Goal: Task Accomplishment & Management: Complete application form

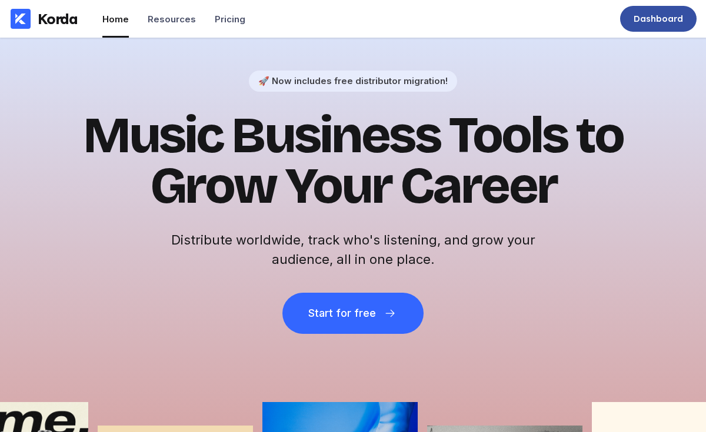
click at [637, 25] on div "Dashboard" at bounding box center [658, 19] width 76 height 26
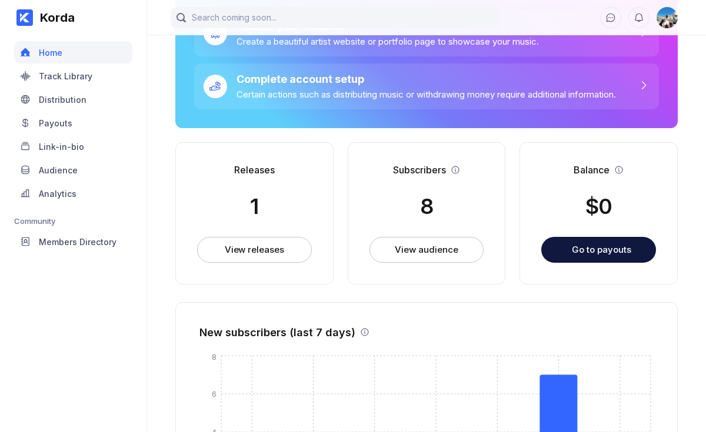
scroll to position [134, 0]
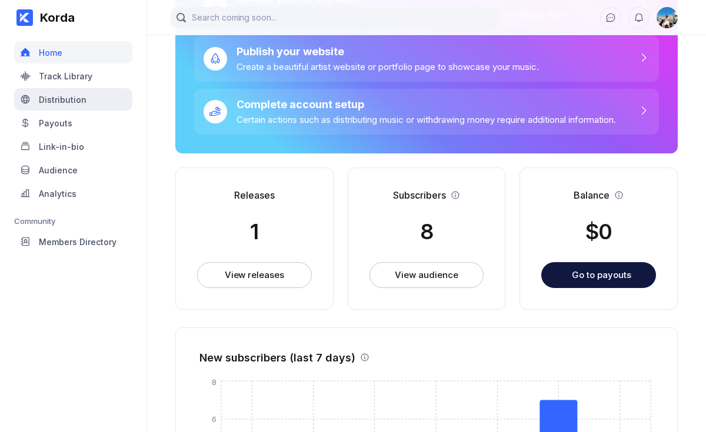
click at [105, 102] on div "Distribution" at bounding box center [73, 99] width 118 height 22
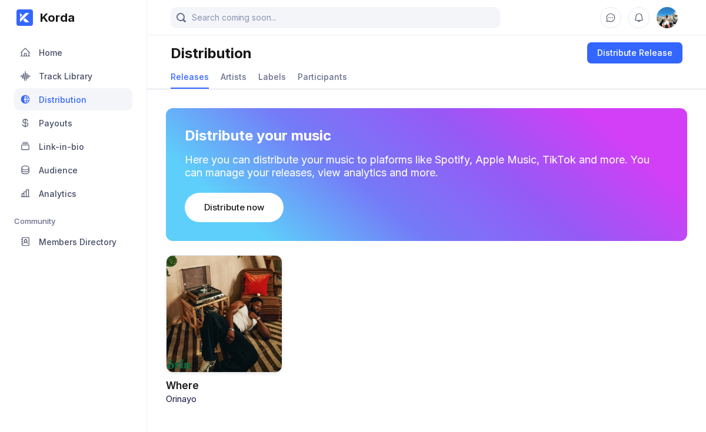
click at [254, 346] on div at bounding box center [224, 314] width 117 height 118
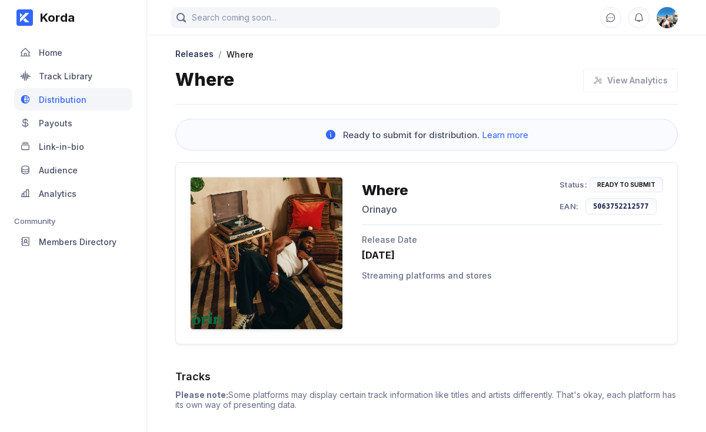
scroll to position [91, 0]
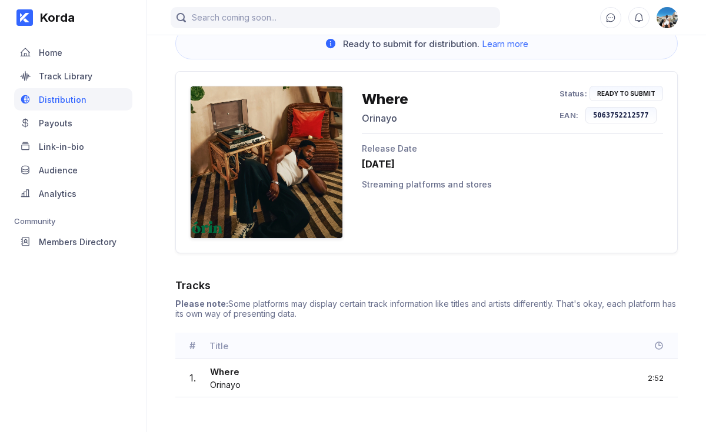
click at [660, 340] on div "# Title" at bounding box center [426, 346] width 502 height 26
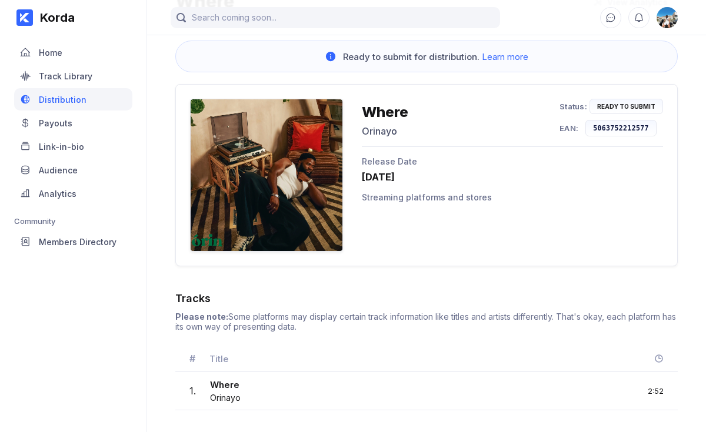
scroll to position [73, 0]
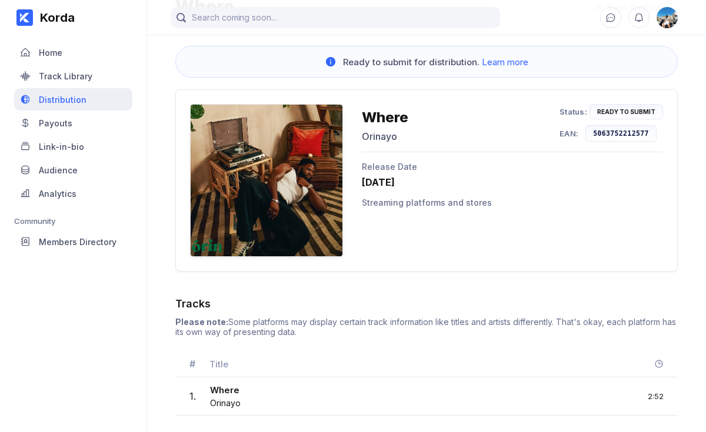
click at [114, 91] on div "Distribution" at bounding box center [73, 99] width 118 height 22
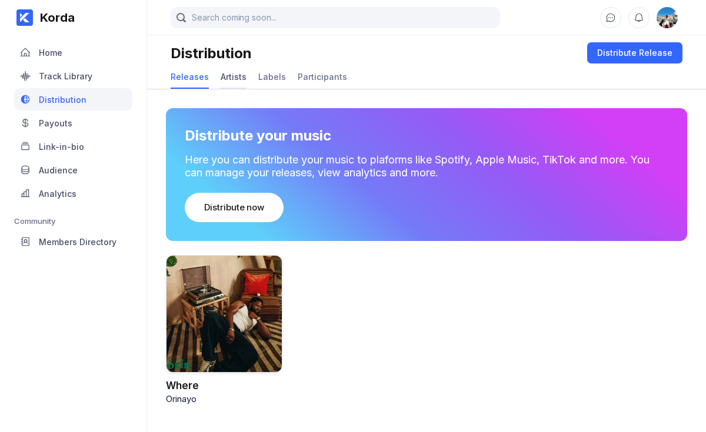
click at [228, 76] on div "Artists" at bounding box center [234, 77] width 26 height 10
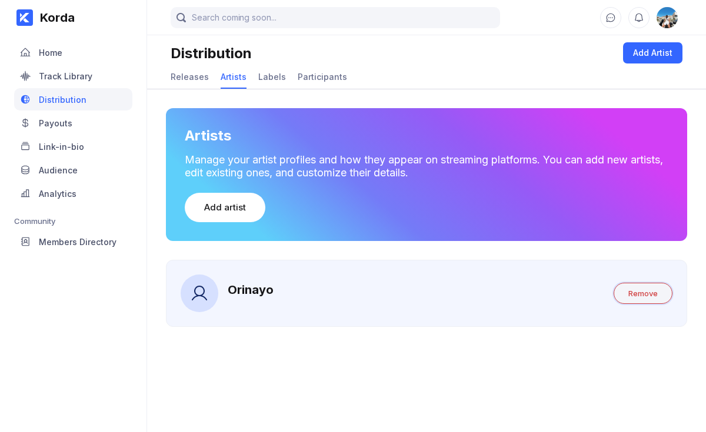
click at [620, 284] on button "Remove" at bounding box center [643, 293] width 59 height 21
click at [242, 209] on div "Add artist" at bounding box center [225, 208] width 42 height 12
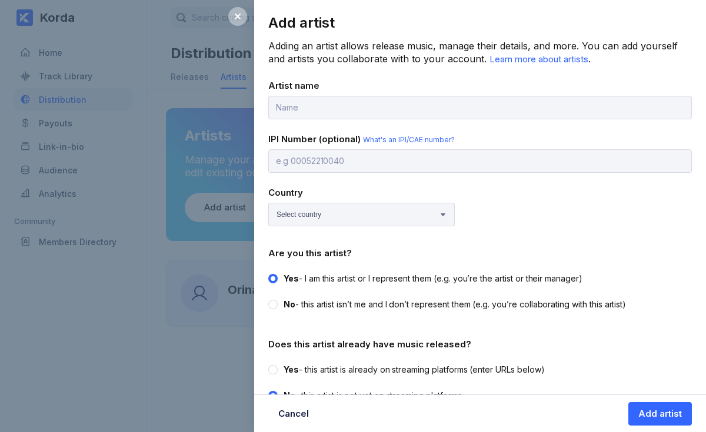
type input "K"
type input "o"
type input "[PERSON_NAME]"
click at [308, 209] on select "Select country [GEOGRAPHIC_DATA] [GEOGRAPHIC_DATA] [GEOGRAPHIC_DATA] [GEOGRAPHI…" at bounding box center [361, 215] width 187 height 24
select select "GB"
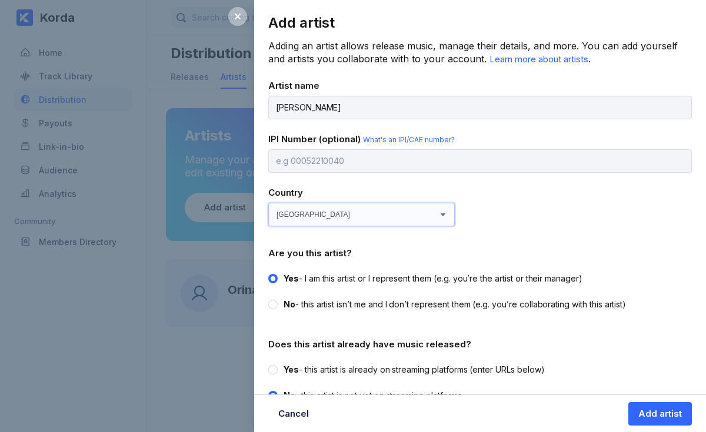
click at [268, 203] on select "Select country [GEOGRAPHIC_DATA] [GEOGRAPHIC_DATA] [GEOGRAPHIC_DATA] [GEOGRAPHI…" at bounding box center [361, 215] width 187 height 24
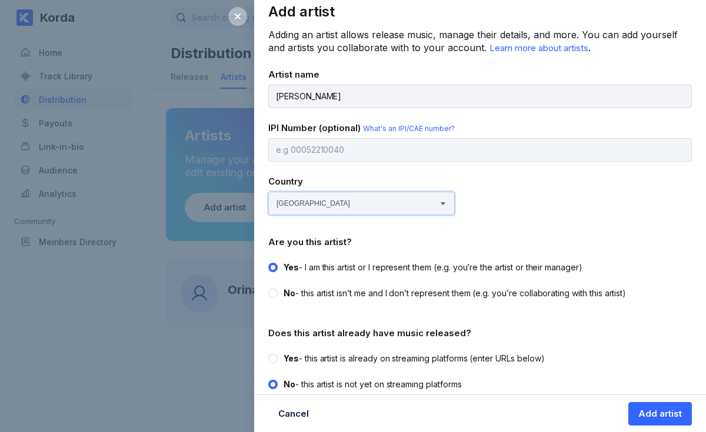
scroll to position [21, 0]
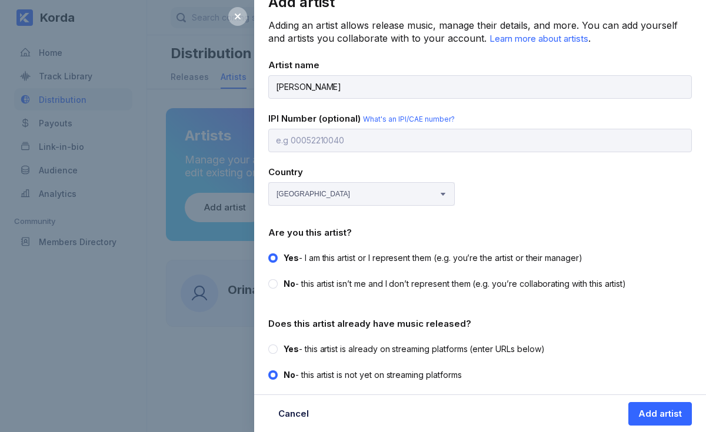
click at [288, 348] on span "Yes" at bounding box center [291, 349] width 15 height 10
click at [269, 344] on input "Yes - this artist is already on streaming platforms (enter URLs below)" at bounding box center [268, 344] width 1 height 1
radio input "true"
radio input "false"
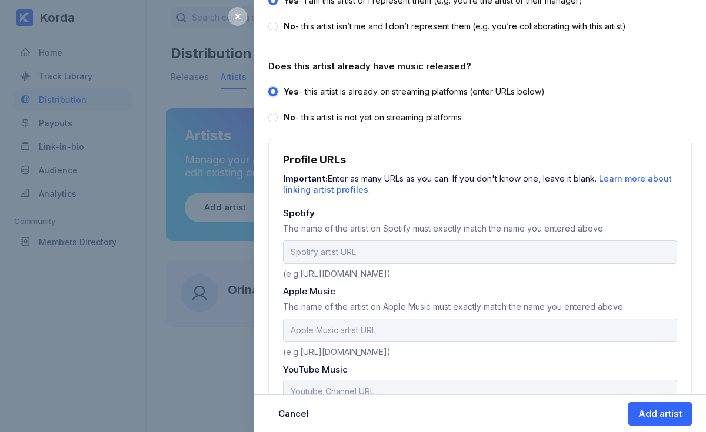
scroll to position [285, 0]
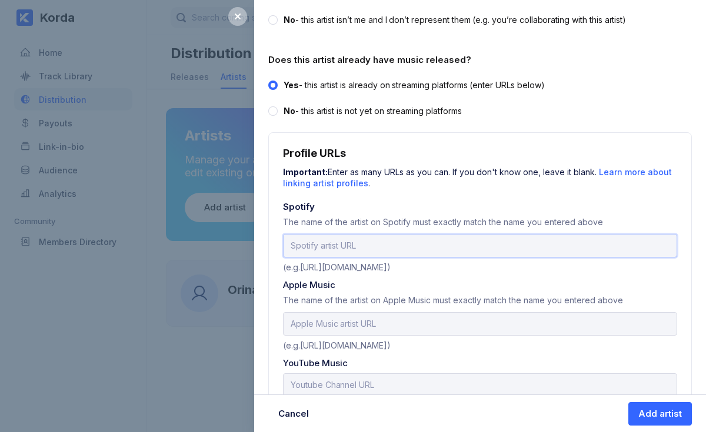
click at [424, 251] on input "url" at bounding box center [480, 246] width 394 height 24
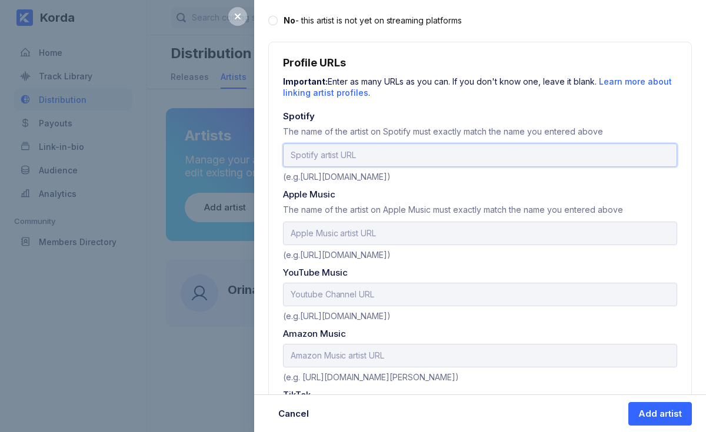
scroll to position [384, 0]
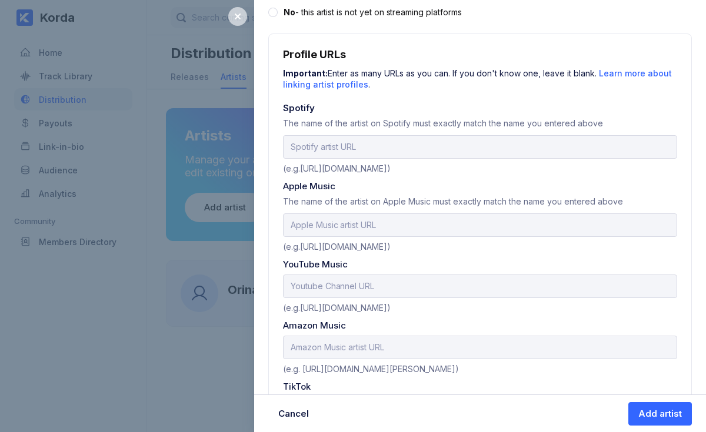
click at [244, 15] on div at bounding box center [237, 16] width 19 height 19
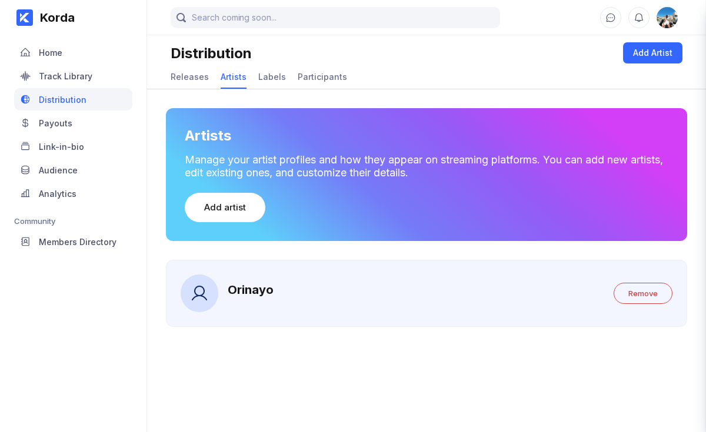
scroll to position [0, 0]
click at [258, 282] on div "Orinayo" at bounding box center [227, 294] width 93 height 38
click at [257, 298] on div "Orinayo" at bounding box center [251, 293] width 46 height 21
click at [206, 292] on icon at bounding box center [199, 293] width 19 height 19
click at [651, 301] on button "Remove" at bounding box center [643, 293] width 59 height 21
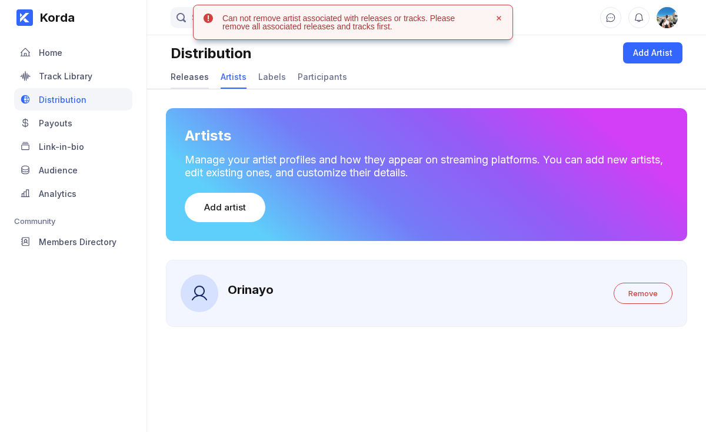
click at [198, 81] on div "Releases" at bounding box center [190, 77] width 38 height 10
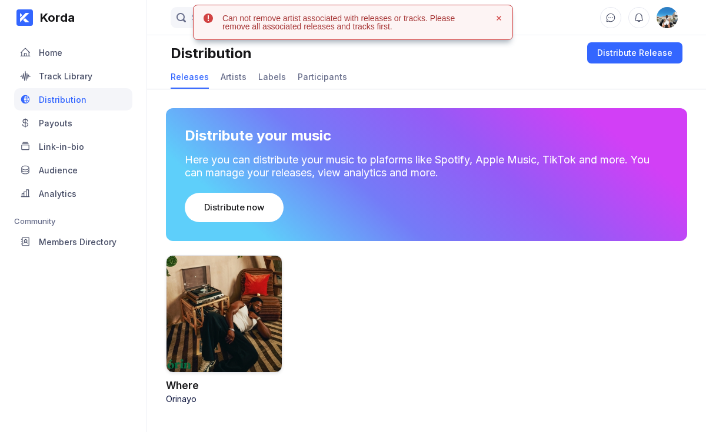
click at [249, 357] on div at bounding box center [224, 314] width 117 height 118
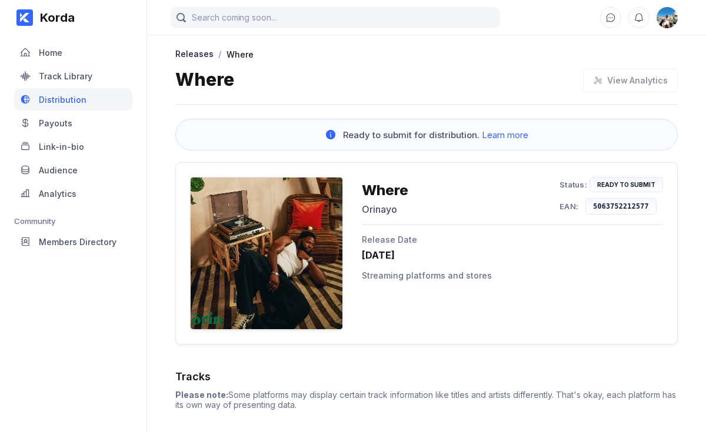
click at [628, 182] on div "Ready to Submit" at bounding box center [626, 184] width 58 height 7
click at [613, 86] on div "View Analytics" at bounding box center [627, 81] width 101 height 24
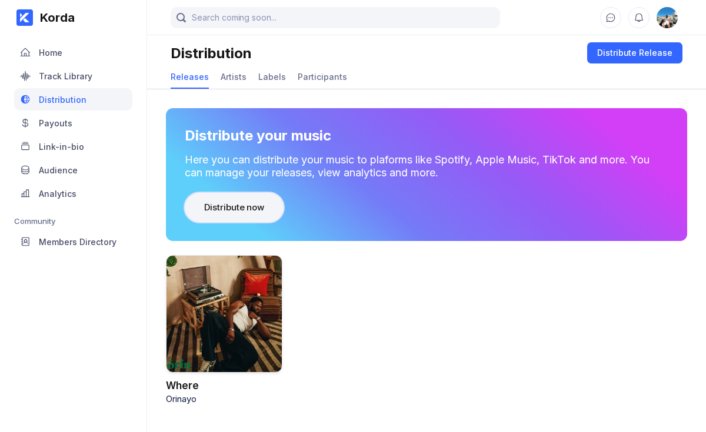
click at [261, 211] on div "Distribute now" at bounding box center [234, 208] width 60 height 12
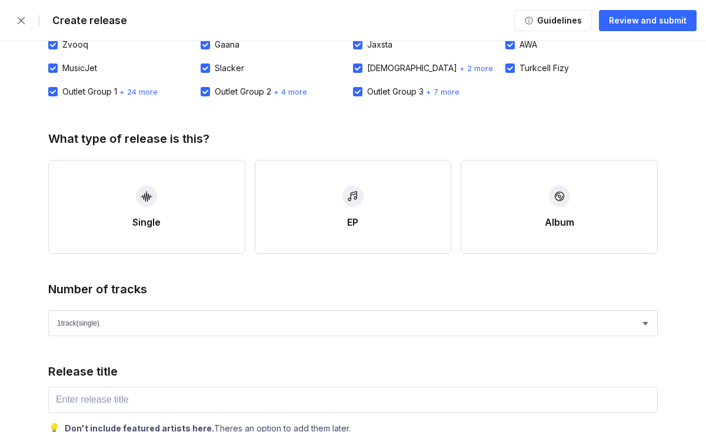
scroll to position [192, 0]
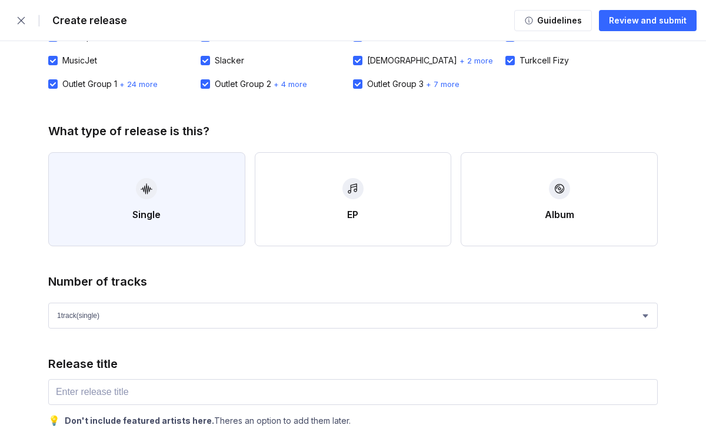
click at [215, 203] on button "Single" at bounding box center [146, 199] width 197 height 94
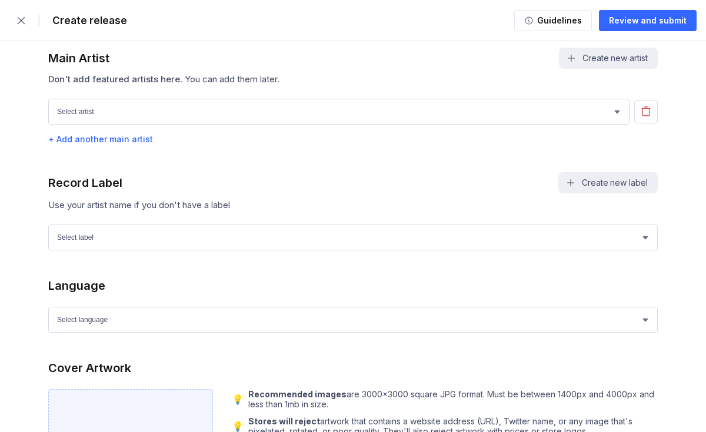
scroll to position [741, 0]
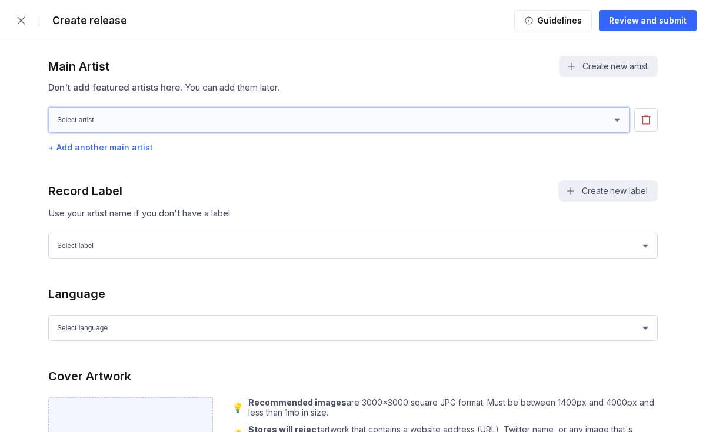
click at [380, 128] on select "[PERSON_NAME] [PERSON_NAME]" at bounding box center [338, 120] width 581 height 26
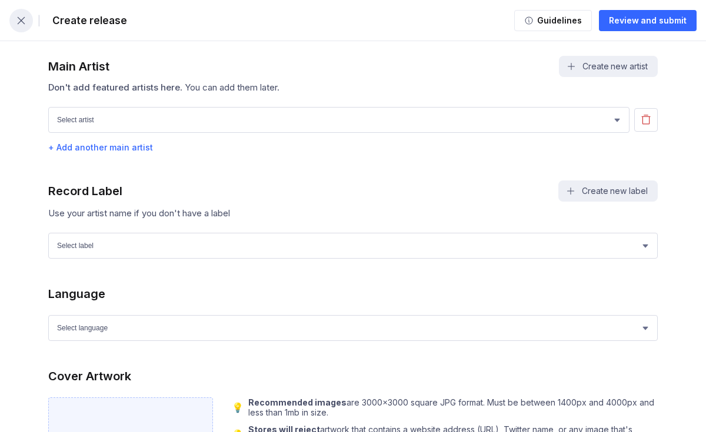
click at [22, 22] on icon "button" at bounding box center [21, 21] width 12 height 12
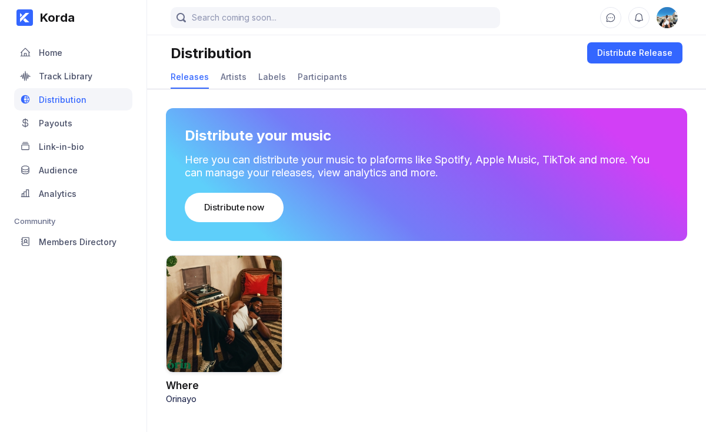
click at [246, 80] on div "Releases Artists Labels Participants" at bounding box center [427, 77] width 512 height 23
click at [231, 84] on div "Artists" at bounding box center [234, 77] width 26 height 23
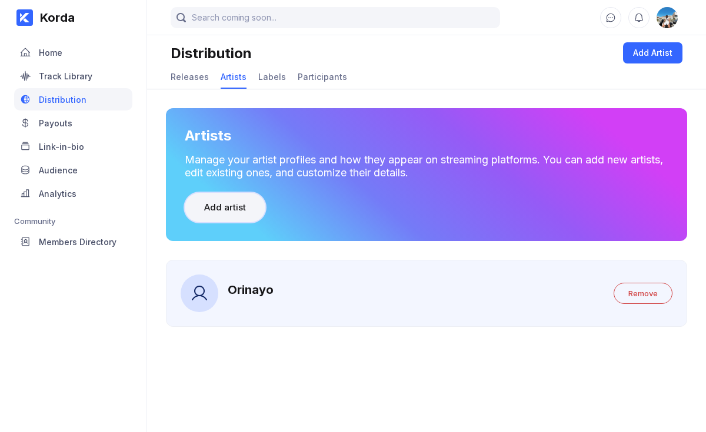
click at [230, 198] on button "Add artist" at bounding box center [225, 207] width 81 height 29
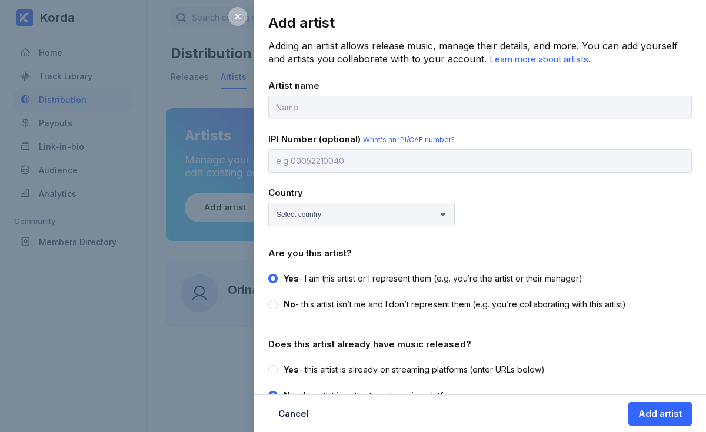
click at [326, 127] on div "Add artist Adding an artist allows release music, manage their details, and mor…" at bounding box center [480, 228] width 452 height 456
click at [325, 113] on input "text" at bounding box center [480, 108] width 424 height 24
type input "[PERSON_NAME]"
click at [309, 212] on select "Select country [GEOGRAPHIC_DATA] [GEOGRAPHIC_DATA] [GEOGRAPHIC_DATA] [GEOGRAPHI…" at bounding box center [361, 215] width 187 height 24
select select "GB"
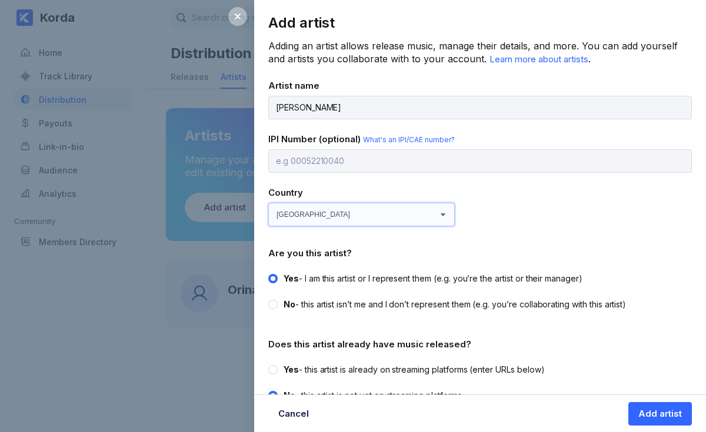
click at [268, 203] on select "Select country [GEOGRAPHIC_DATA] [GEOGRAPHIC_DATA] [GEOGRAPHIC_DATA] [GEOGRAPHI…" at bounding box center [361, 215] width 187 height 24
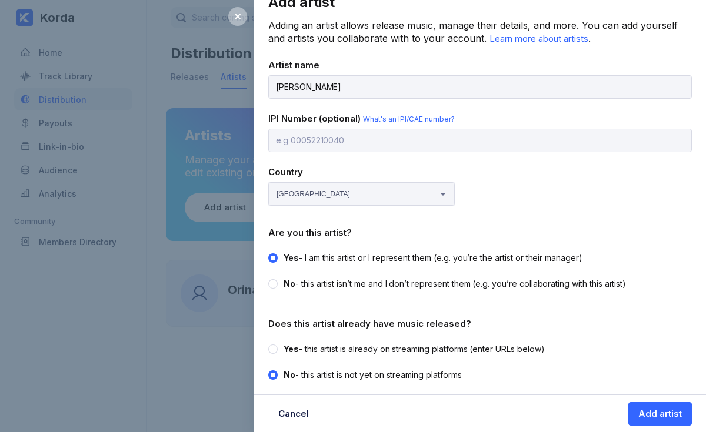
click at [445, 344] on div "Yes - this artist is already on streaming platforms (enter URLs below)" at bounding box center [414, 350] width 261 height 12
click at [269, 344] on input "Yes - this artist is already on streaming platforms (enter URLs below)" at bounding box center [268, 344] width 1 height 1
radio input "true"
radio input "false"
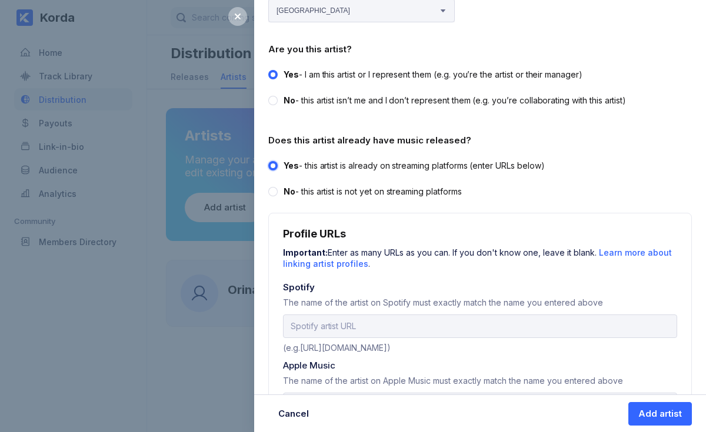
scroll to position [261, 0]
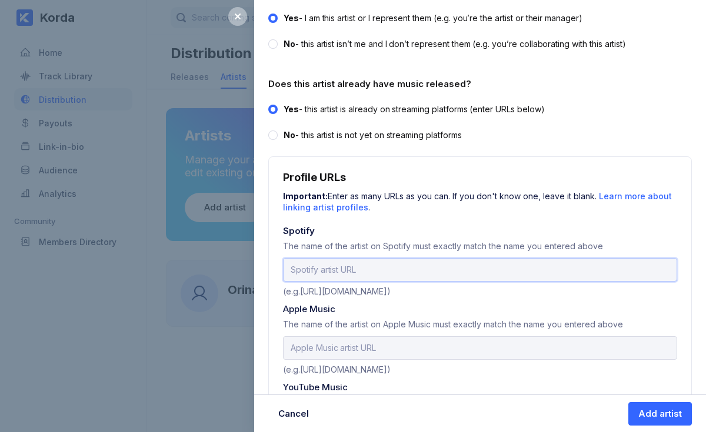
click at [421, 278] on input "url" at bounding box center [480, 270] width 394 height 24
paste input "[URL][DOMAIN_NAME]"
type input "[URL][DOMAIN_NAME]"
click at [372, 343] on input "text" at bounding box center [480, 349] width 394 height 24
paste input "[URL][DOMAIN_NAME]"
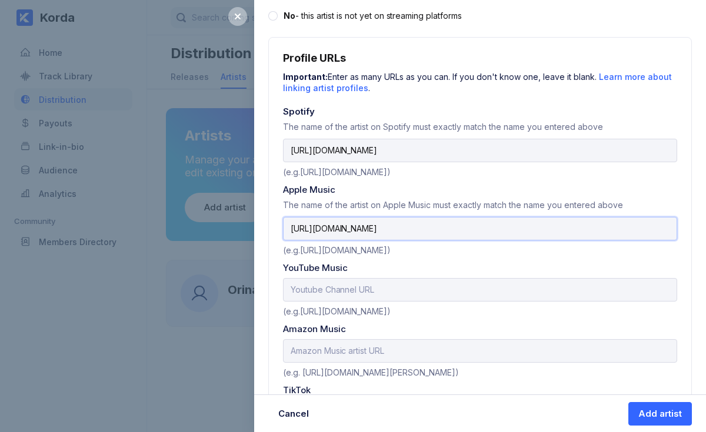
scroll to position [385, 0]
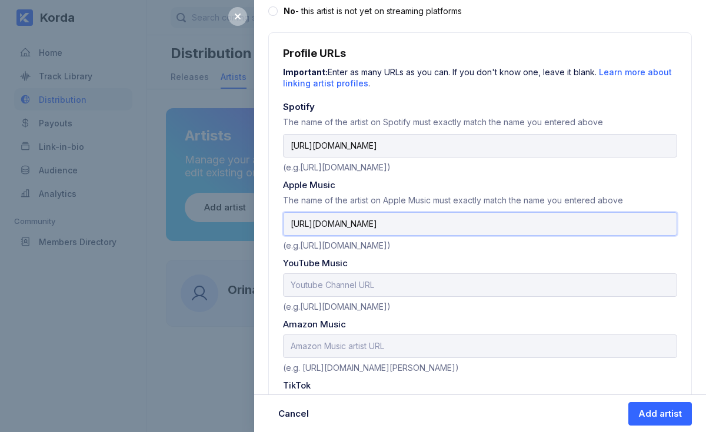
type input "[URL][DOMAIN_NAME]"
click at [402, 290] on input "text" at bounding box center [480, 286] width 394 height 24
paste input "[URL][DOMAIN_NAME]"
type input "[URL][DOMAIN_NAME]"
click at [341, 343] on input "text" at bounding box center [480, 347] width 394 height 24
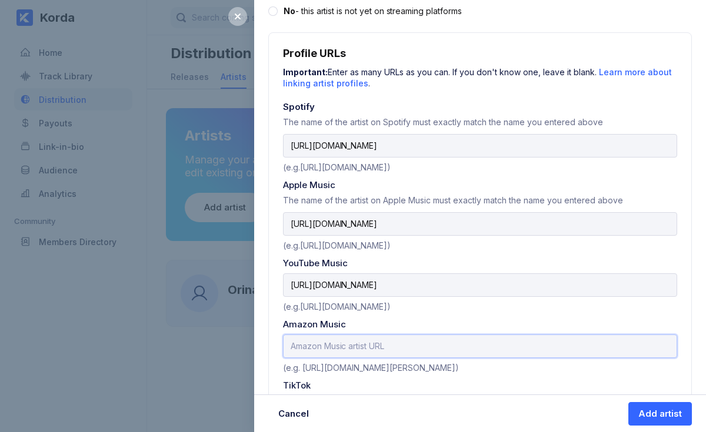
paste input "[URL][DOMAIN_NAME]"
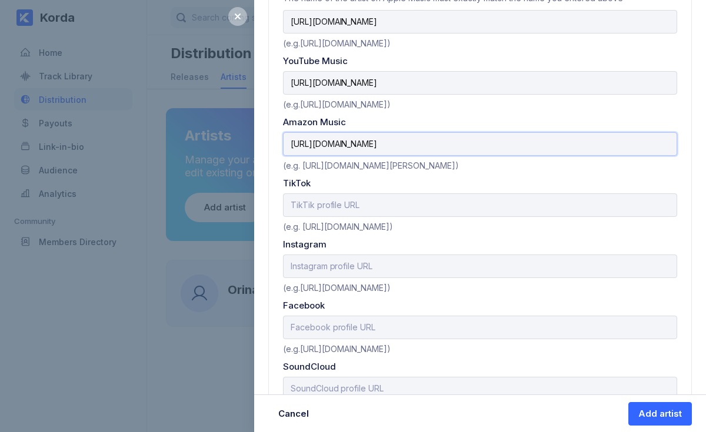
scroll to position [625, 0]
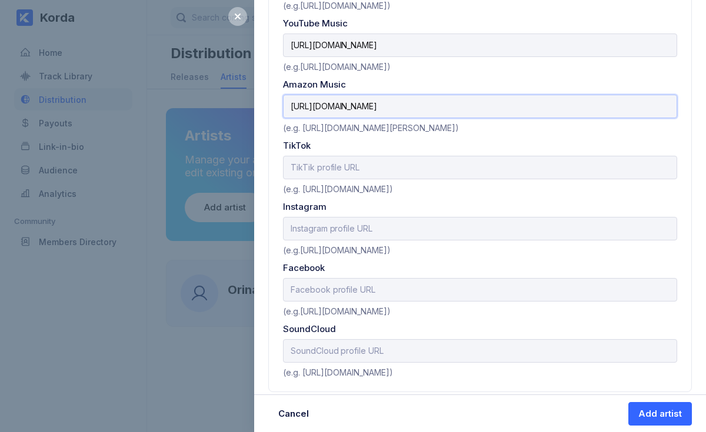
type input "[URL][DOMAIN_NAME]"
click at [352, 165] on input "text" at bounding box center [480, 168] width 394 height 24
paste input "[URL][DOMAIN_NAME]"
type input "[URL][DOMAIN_NAME]"
click at [365, 228] on input "text" at bounding box center [480, 229] width 394 height 24
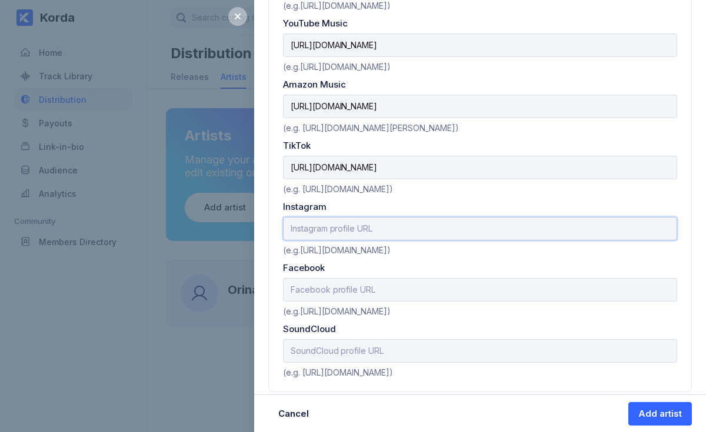
paste input "[URL][DOMAIN_NAME]"
type input "[URL][DOMAIN_NAME]"
click at [353, 279] on input "text" at bounding box center [480, 290] width 394 height 24
paste input "[URL][DOMAIN_NAME]"
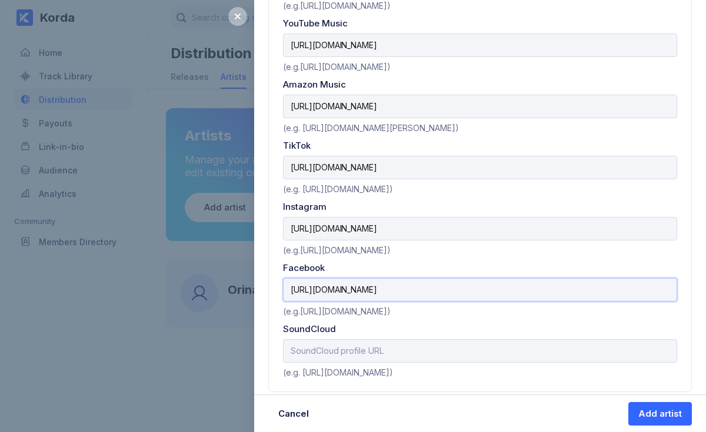
type input "[URL][DOMAIN_NAME]"
click at [381, 344] on input "text" at bounding box center [480, 352] width 394 height 24
paste input "[URL][DOMAIN_NAME]"
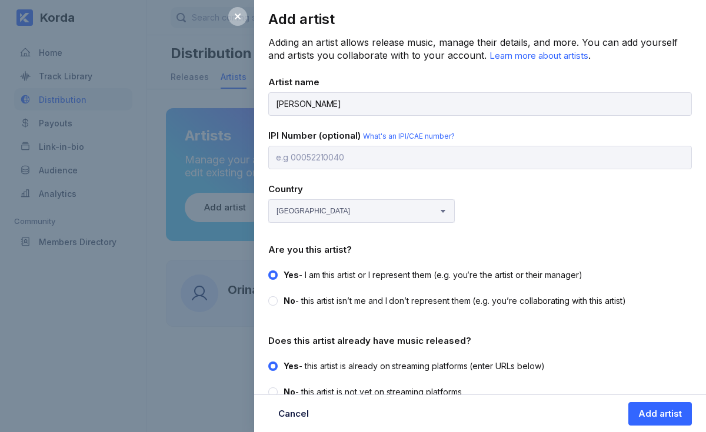
scroll to position [0, 0]
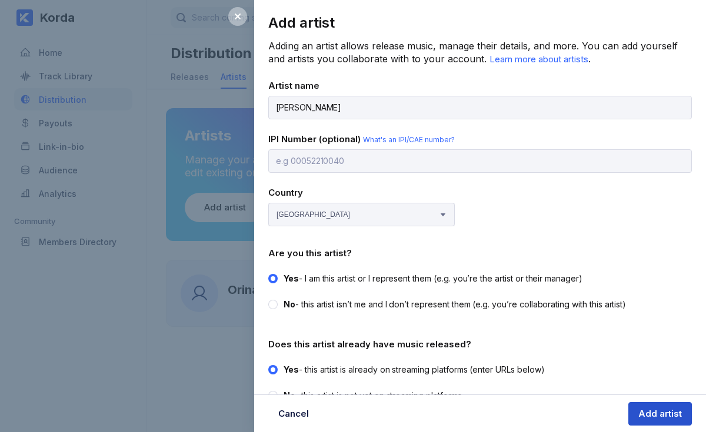
type input "[URL][DOMAIN_NAME]"
click at [653, 414] on div "Add artist" at bounding box center [660, 414] width 44 height 12
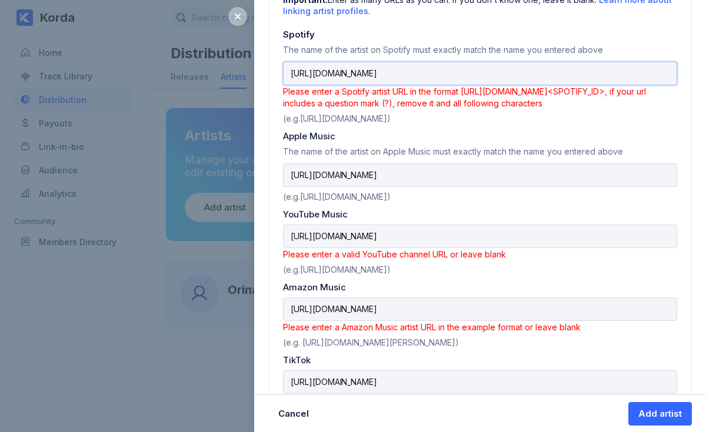
scroll to position [459, 0]
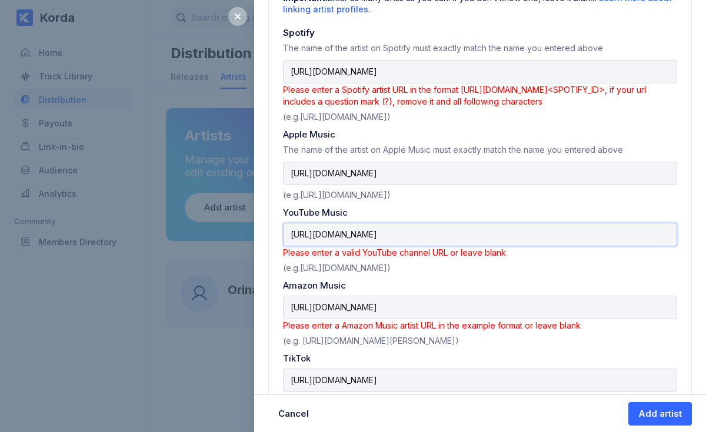
click at [547, 232] on input "[URL][DOMAIN_NAME]" at bounding box center [480, 235] width 394 height 24
click at [292, 229] on input "[URL][DOMAIN_NAME]" at bounding box center [480, 235] width 394 height 24
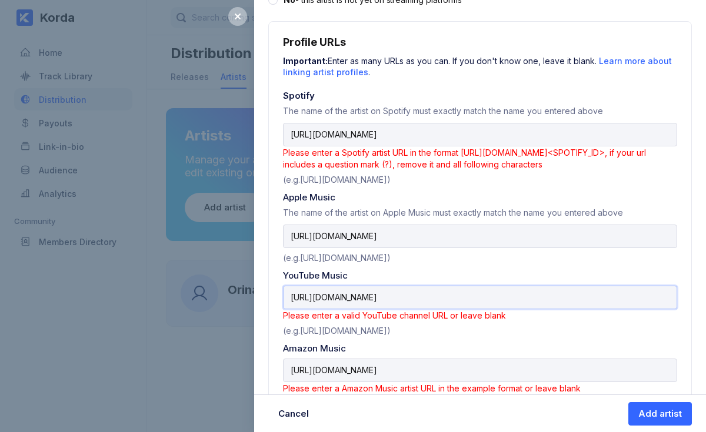
scroll to position [360, 0]
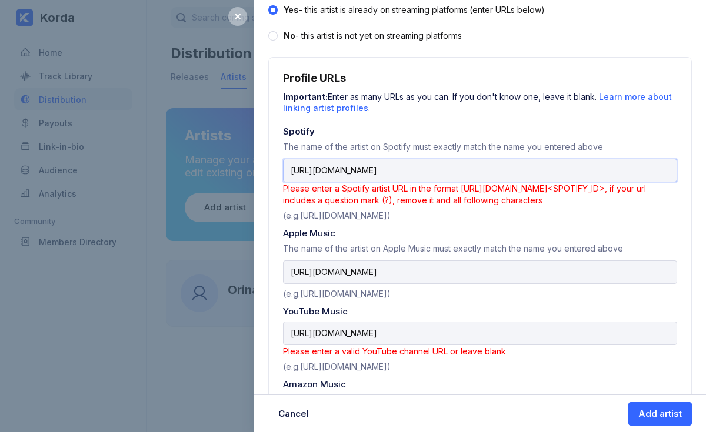
drag, startPoint x: 502, startPoint y: 167, endPoint x: 646, endPoint y: 176, distance: 144.5
click at [646, 176] on input "[URL][DOMAIN_NAME]" at bounding box center [480, 171] width 394 height 24
type input "[URL][DOMAIN_NAME]"
click at [602, 208] on div "(e.g.[URL][DOMAIN_NAME])" at bounding box center [480, 213] width 394 height 15
click at [536, 261] on input "[URL][DOMAIN_NAME]" at bounding box center [480, 273] width 394 height 24
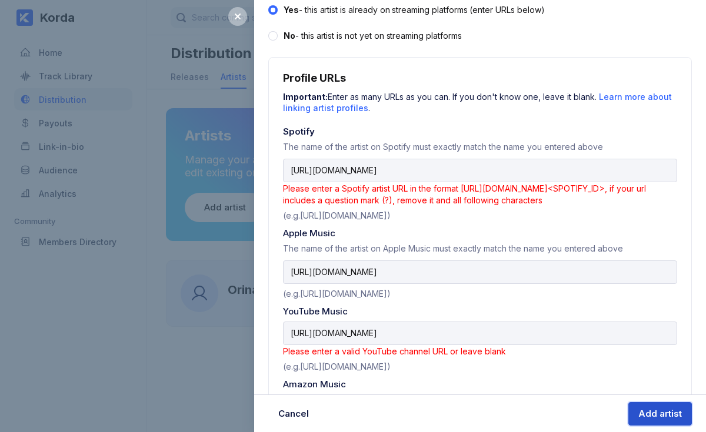
click at [648, 408] on div "Add artist" at bounding box center [660, 414] width 44 height 12
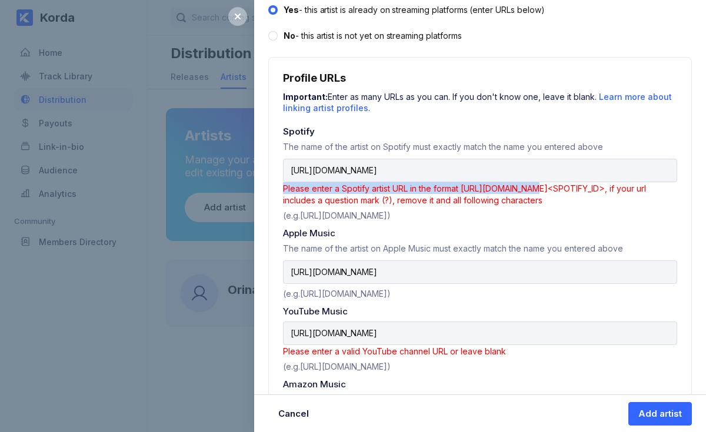
drag, startPoint x: 526, startPoint y: 181, endPoint x: 403, endPoint y: 164, distance: 124.1
click at [403, 164] on div "Spotify The name of the artist on Spotify must exactly match the name you enter…" at bounding box center [480, 173] width 394 height 95
drag, startPoint x: 512, startPoint y: 165, endPoint x: 322, endPoint y: 134, distance: 192.6
click at [322, 134] on div "Spotify The name of the artist on Spotify must exactly match the name you enter…" at bounding box center [480, 173] width 394 height 95
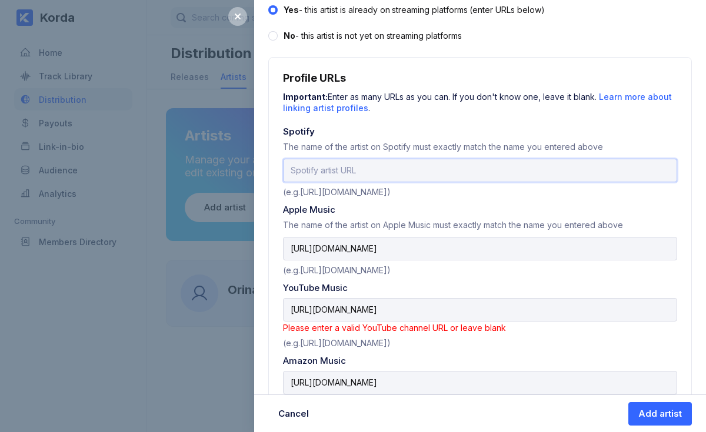
paste input "[URL][DOMAIN_NAME]"
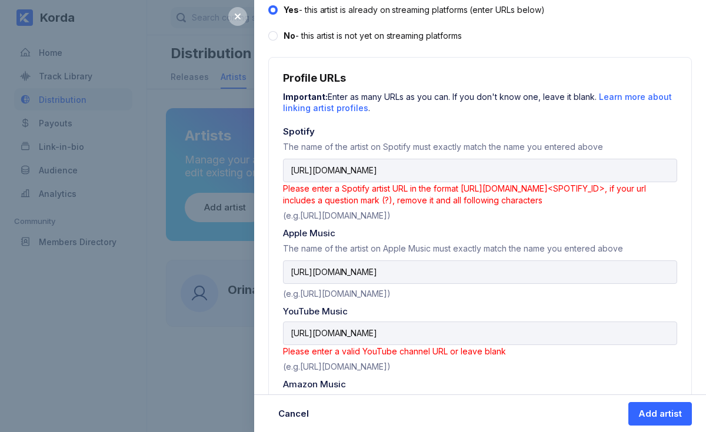
click at [538, 207] on div "(e.g.[URL][DOMAIN_NAME])" at bounding box center [480, 213] width 394 height 15
click at [502, 168] on input "[URL][DOMAIN_NAME]" at bounding box center [480, 171] width 394 height 24
drag, startPoint x: 502, startPoint y: 168, endPoint x: 638, endPoint y: 172, distance: 136.0
click at [638, 172] on input "[URL][DOMAIN_NAME]" at bounding box center [480, 171] width 394 height 24
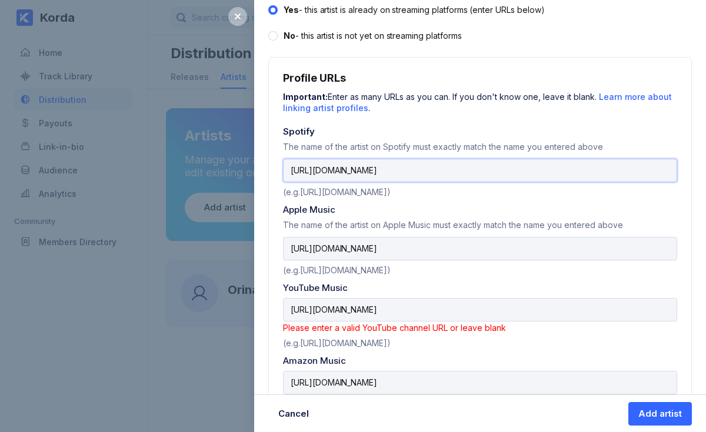
type input "[URL][DOMAIN_NAME]"
click at [588, 204] on div "Apple Music" at bounding box center [480, 209] width 394 height 11
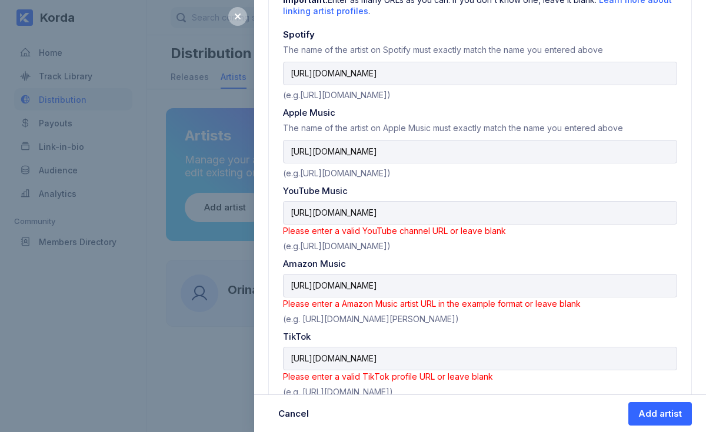
scroll to position [458, 0]
click at [511, 210] on input "[URL][DOMAIN_NAME]" at bounding box center [480, 213] width 394 height 24
drag, startPoint x: 517, startPoint y: 208, endPoint x: 267, endPoint y: 191, distance: 250.7
click at [267, 191] on div "Add artist Adding an artist allows release music, manage their details, and mor…" at bounding box center [480, 109] width 452 height 1135
paste input "[DOMAIN_NAME][URL]"
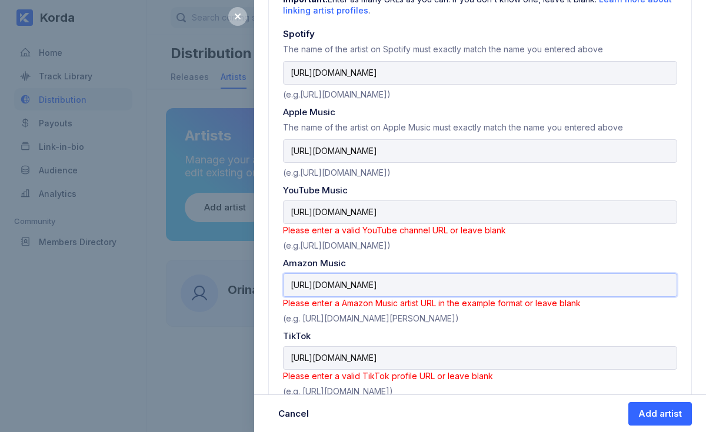
click at [521, 284] on input "[URL][DOMAIN_NAME]" at bounding box center [480, 286] width 394 height 24
drag, startPoint x: 481, startPoint y: 217, endPoint x: 282, endPoint y: 208, distance: 198.5
click at [282, 208] on div "Profile URLs Important: Enter as many URLs as you can. If you don't know one, l…" at bounding box center [480, 294] width 424 height 671
paste input "[DOMAIN_NAME][URL]"
click at [442, 258] on div "Amazon Music" at bounding box center [480, 263] width 394 height 11
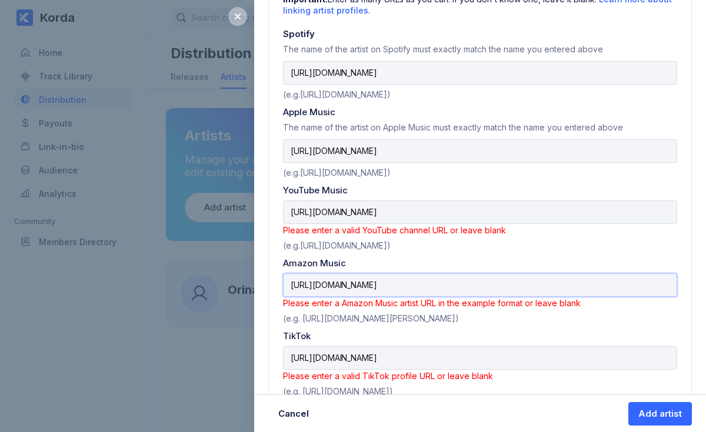
click at [457, 276] on input "[URL][DOMAIN_NAME]" at bounding box center [480, 286] width 394 height 24
click at [510, 212] on input "[URL][DOMAIN_NAME]" at bounding box center [480, 213] width 394 height 24
type input "[URL][DOMAIN_NAME]"
click at [532, 284] on input "[URL][DOMAIN_NAME]" at bounding box center [480, 286] width 394 height 24
click at [648, 412] on div "Add artist" at bounding box center [660, 414] width 44 height 12
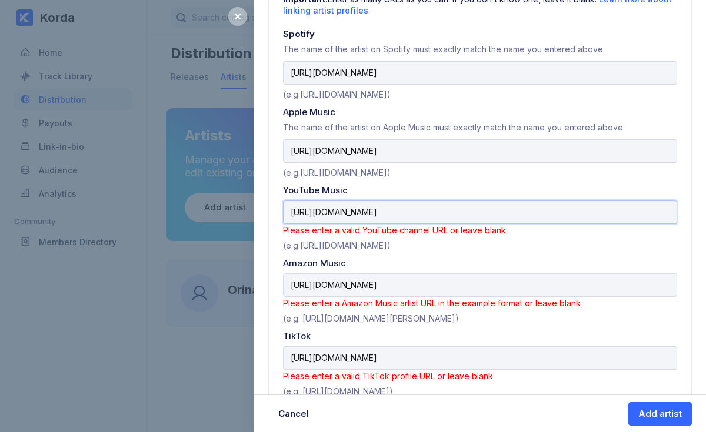
click at [517, 217] on input "[URL][DOMAIN_NAME]" at bounding box center [480, 213] width 394 height 24
drag, startPoint x: 517, startPoint y: 217, endPoint x: 252, endPoint y: 188, distance: 266.3
click at [252, 188] on div "Add artist Adding an artist allows release music, manage their details, and mor…" at bounding box center [353, 216] width 706 height 432
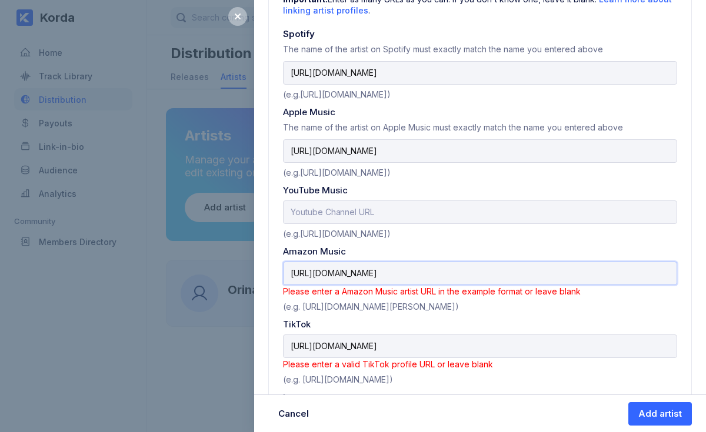
drag, startPoint x: 643, startPoint y: 270, endPoint x: 352, endPoint y: 238, distance: 291.8
click at [352, 238] on div "Profile URLs Important: Enter as many URLs as you can. If you don't know one, l…" at bounding box center [480, 288] width 424 height 659
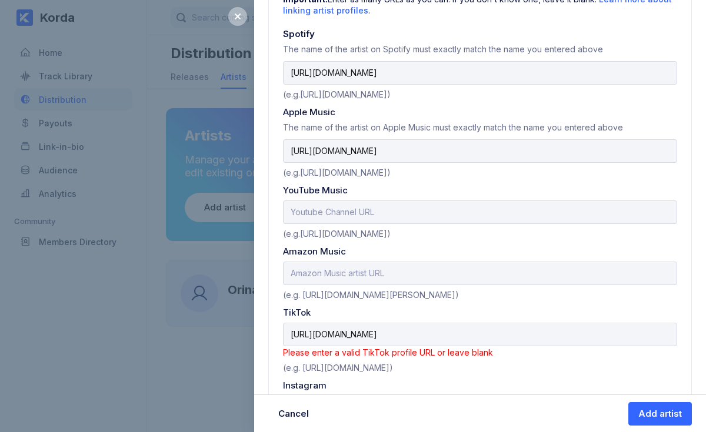
click at [542, 358] on div "(e.g. [URL][DOMAIN_NAME])" at bounding box center [480, 365] width 394 height 15
drag, startPoint x: 567, startPoint y: 327, endPoint x: 332, endPoint y: 288, distance: 237.4
click at [335, 298] on div "Profile URLs Important: Enter as many URLs as you can. If you don't know one, l…" at bounding box center [480, 282] width 424 height 647
paste input "is_from_webapp=1&sender_device=pc"
click at [508, 372] on div "Profile URLs Important: Enter as many URLs as you can. If you don't know one, l…" at bounding box center [480, 282] width 424 height 647
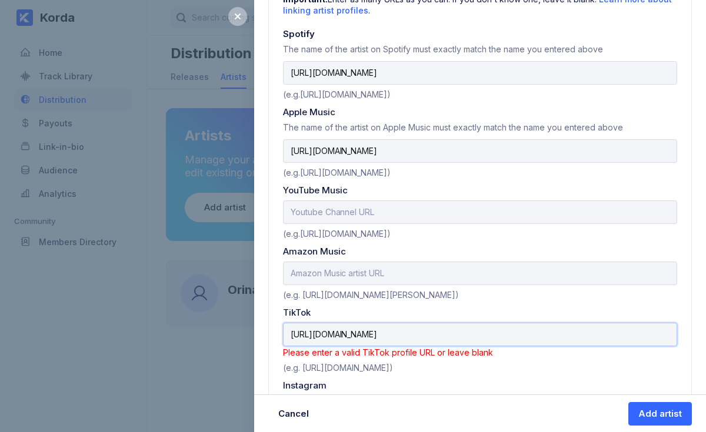
drag, startPoint x: 623, startPoint y: 334, endPoint x: 454, endPoint y: 330, distance: 168.9
click at [454, 330] on input "[URL][DOMAIN_NAME]" at bounding box center [480, 335] width 394 height 24
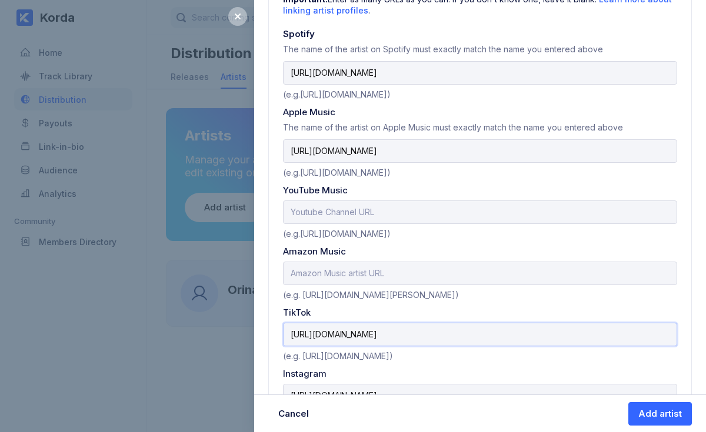
type input "[URL][DOMAIN_NAME]"
click at [540, 357] on div "Profile URLs Important: Enter as many URLs as you can. If you don't know one, l…" at bounding box center [480, 276] width 424 height 635
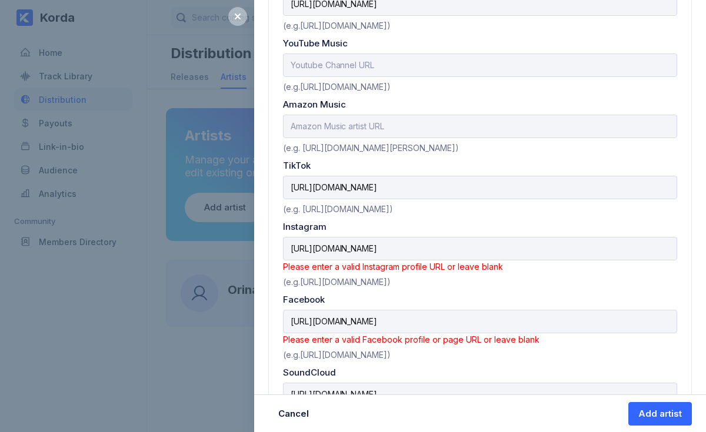
scroll to position [605, 0]
click at [541, 242] on input "[URL][DOMAIN_NAME]" at bounding box center [480, 249] width 394 height 24
drag, startPoint x: 541, startPoint y: 242, endPoint x: 437, endPoint y: 245, distance: 104.2
click at [437, 245] on input "[URL][DOMAIN_NAME]" at bounding box center [480, 249] width 394 height 24
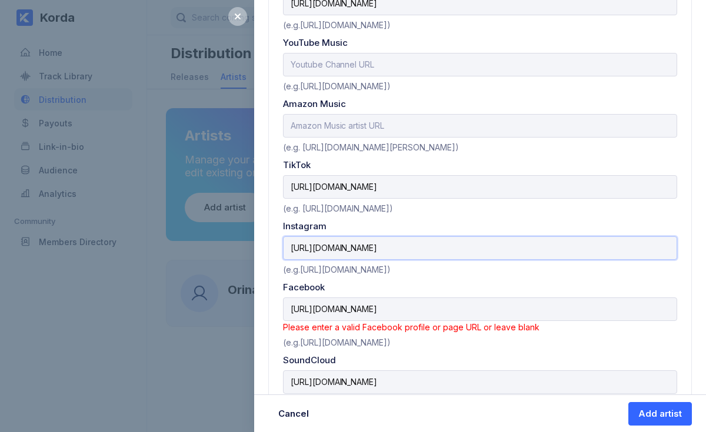
type input "[URL][DOMAIN_NAME]"
click at [529, 267] on div "(e.g.[URL][DOMAIN_NAME])" at bounding box center [480, 267] width 394 height 15
click at [550, 298] on input "[URL][DOMAIN_NAME]" at bounding box center [480, 310] width 394 height 24
click at [554, 302] on input "[URL][DOMAIN_NAME]" at bounding box center [480, 310] width 394 height 24
drag, startPoint x: 544, startPoint y: 306, endPoint x: 277, endPoint y: 298, distance: 267.3
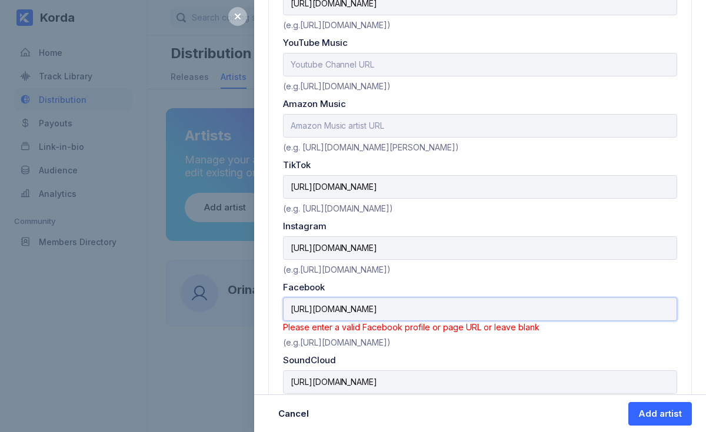
click at [277, 298] on div "Profile URLs Important: Enter as many URLs as you can. If you don't know one, l…" at bounding box center [480, 124] width 424 height 624
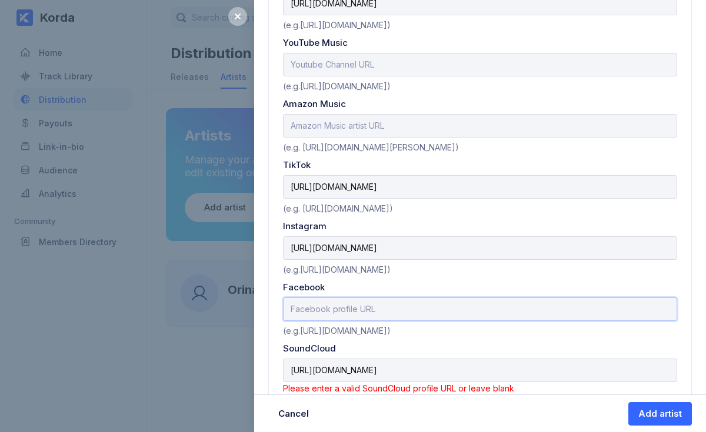
scroll to position [637, 0]
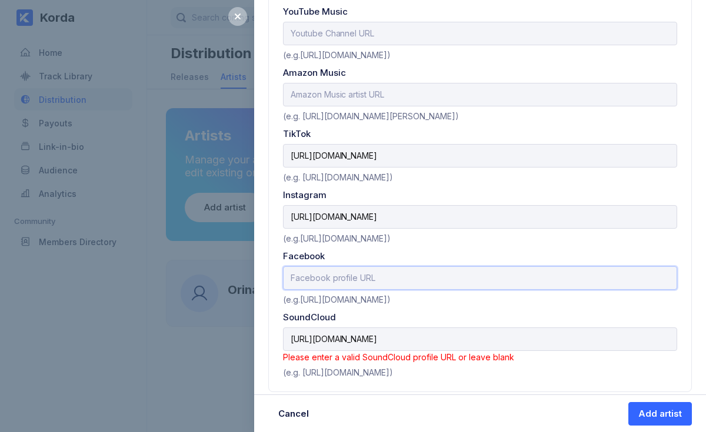
paste input "[URL][DOMAIN_NAME][DOMAIN_NAME]"
type input "[URL][DOMAIN_NAME][DOMAIN_NAME]"
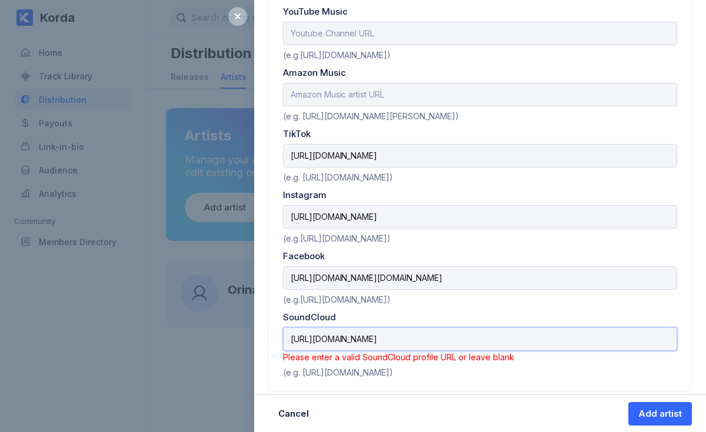
click at [499, 331] on input "[URL][DOMAIN_NAME]" at bounding box center [480, 340] width 394 height 24
drag, startPoint x: 520, startPoint y: 328, endPoint x: 248, endPoint y: 304, distance: 272.3
click at [253, 307] on div "Add artist Adding an artist allows release music, manage their details, and mor…" at bounding box center [353, 216] width 706 height 432
paste input "[DOMAIN_NAME][URL]"
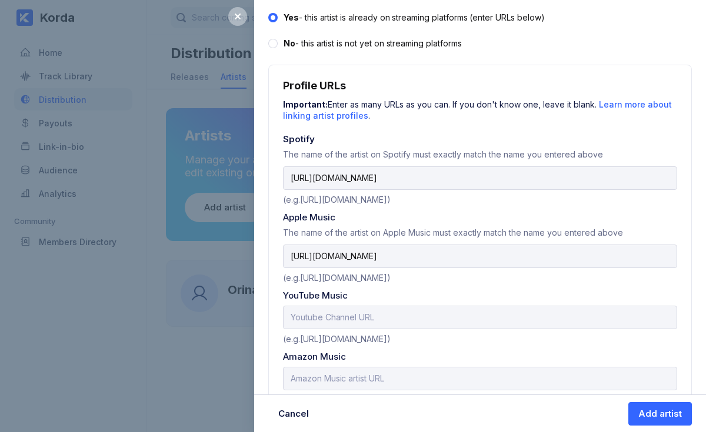
scroll to position [326, 0]
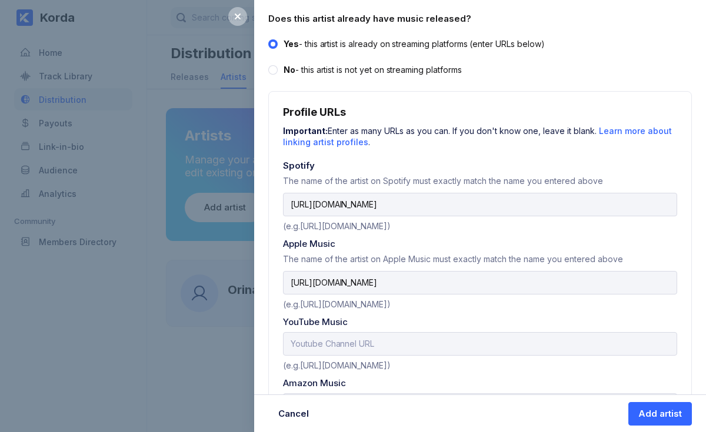
type input "[URL][DOMAIN_NAME]"
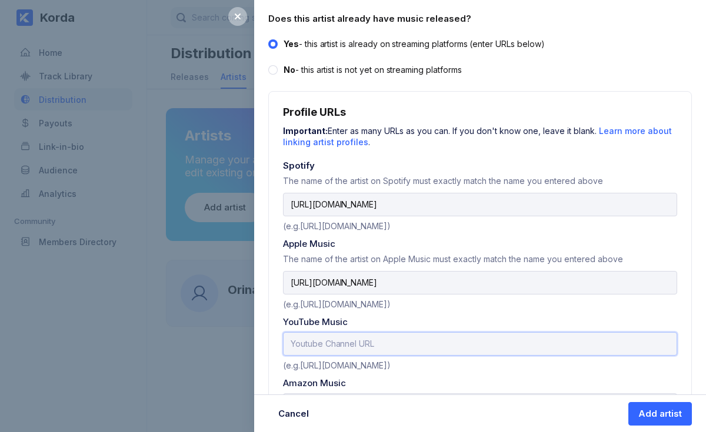
click at [374, 334] on input "text" at bounding box center [480, 344] width 394 height 24
paste input "[URL][DOMAIN_NAME]"
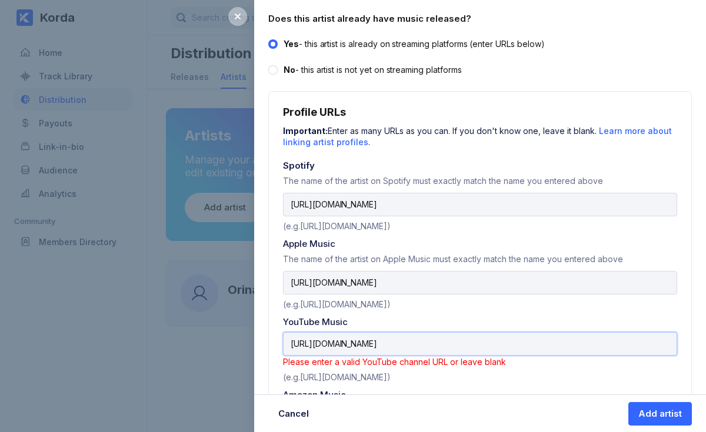
click at [404, 340] on input "[URL][DOMAIN_NAME]" at bounding box center [480, 344] width 394 height 24
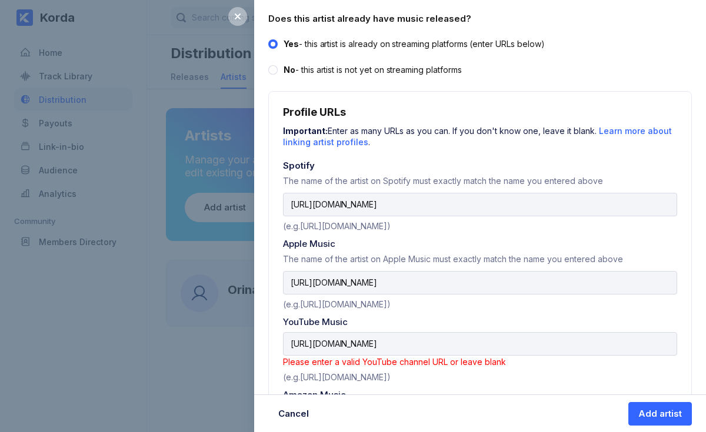
click at [432, 398] on div "Cancel Add artist" at bounding box center [480, 414] width 452 height 38
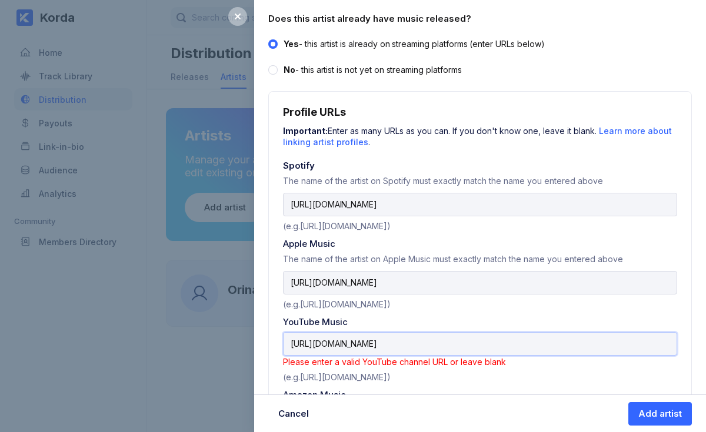
click at [438, 336] on input "[URL][DOMAIN_NAME]" at bounding box center [480, 344] width 394 height 24
type input "h"
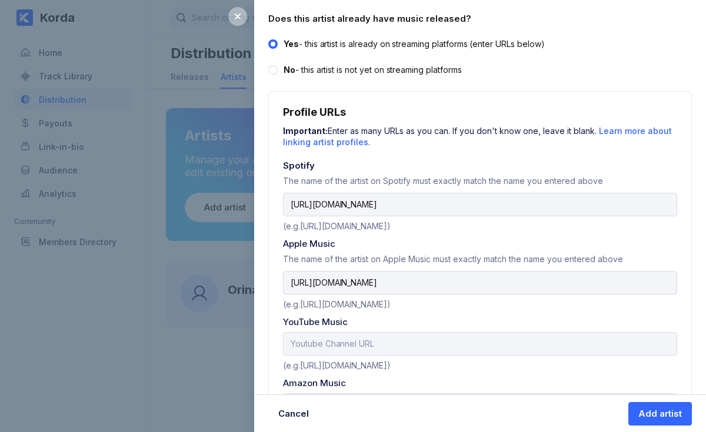
click at [530, 321] on div "YouTube Music" at bounding box center [480, 322] width 394 height 11
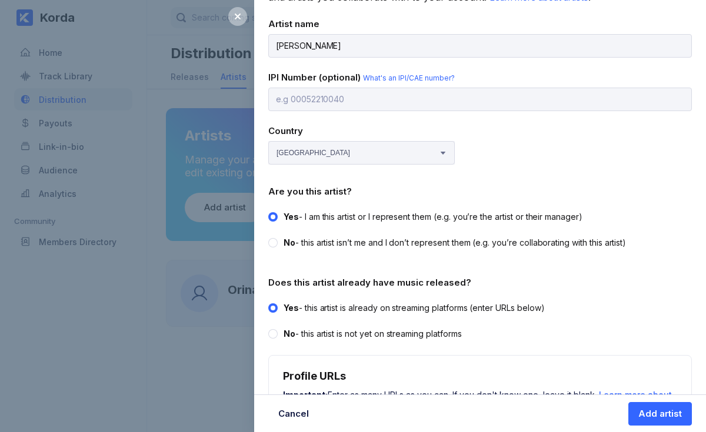
scroll to position [0, 0]
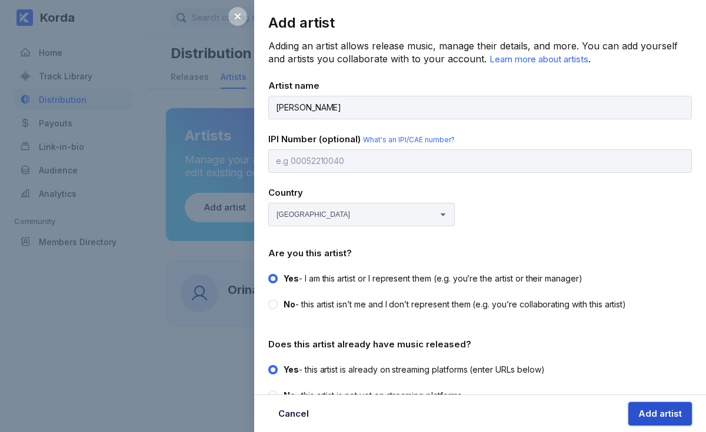
click at [661, 403] on button "Add artist" at bounding box center [660, 414] width 64 height 24
click at [665, 416] on div "Add artist" at bounding box center [660, 414] width 44 height 12
click at [650, 410] on div "Add artist" at bounding box center [660, 414] width 44 height 12
click at [637, 410] on button "Add artist" at bounding box center [660, 414] width 64 height 24
click at [345, 108] on input "[PERSON_NAME]" at bounding box center [480, 108] width 424 height 24
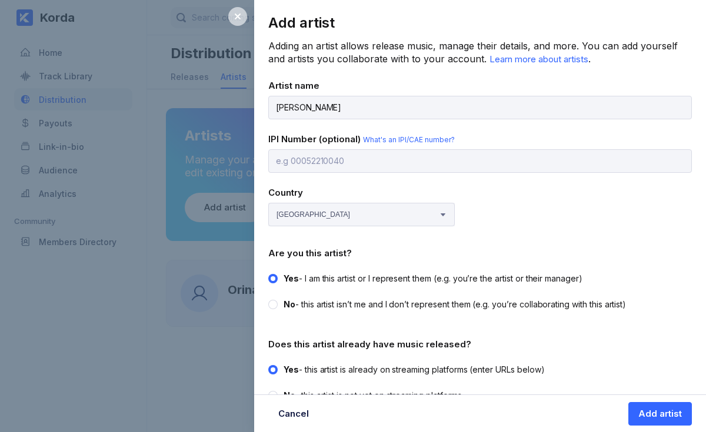
click at [238, 22] on div at bounding box center [237, 16] width 19 height 19
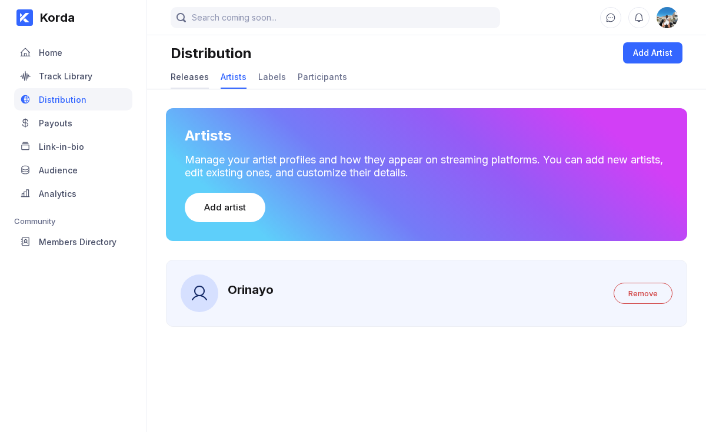
click at [188, 79] on div "Releases" at bounding box center [190, 77] width 38 height 10
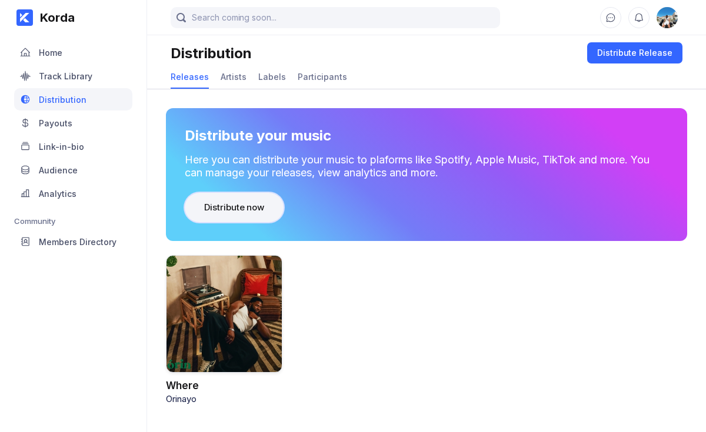
click at [249, 209] on div "Distribute now" at bounding box center [234, 208] width 60 height 12
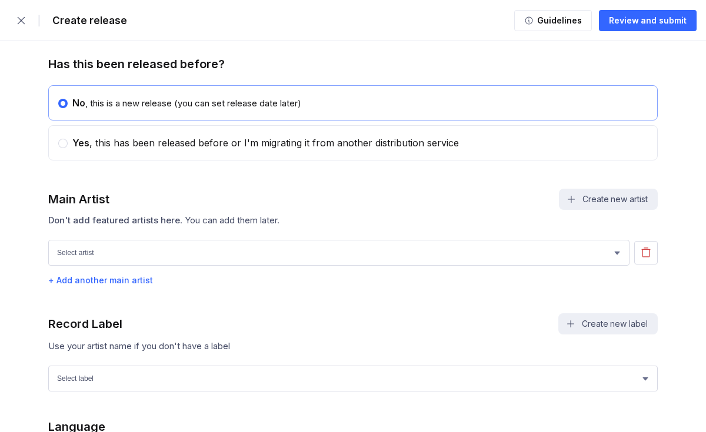
scroll to position [617, 0]
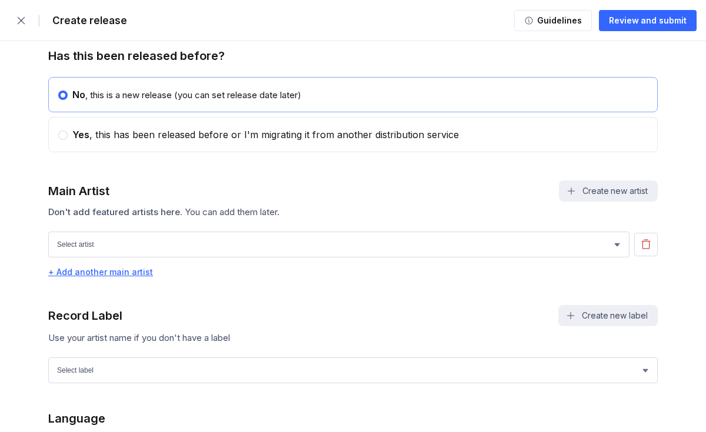
click at [137, 277] on div "+ Add another main artist" at bounding box center [353, 272] width 610 height 10
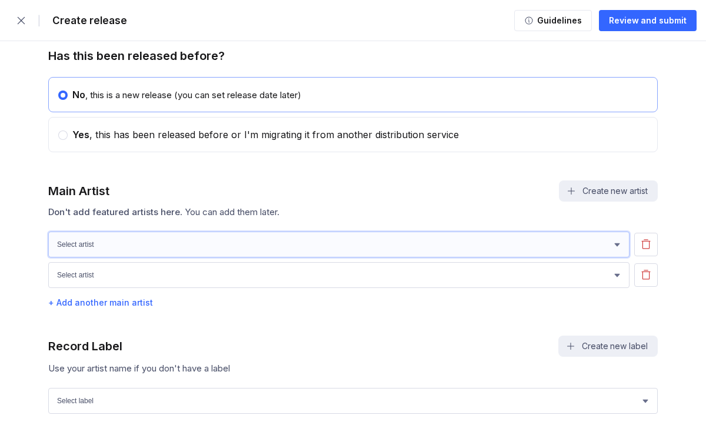
click at [268, 249] on select "[PERSON_NAME] [PERSON_NAME]" at bounding box center [338, 245] width 581 height 26
select select "97edc8f5-4f91-4538-99fe-2a51b17374dd"
click at [48, 233] on select "[PERSON_NAME] [PERSON_NAME]" at bounding box center [338, 245] width 581 height 26
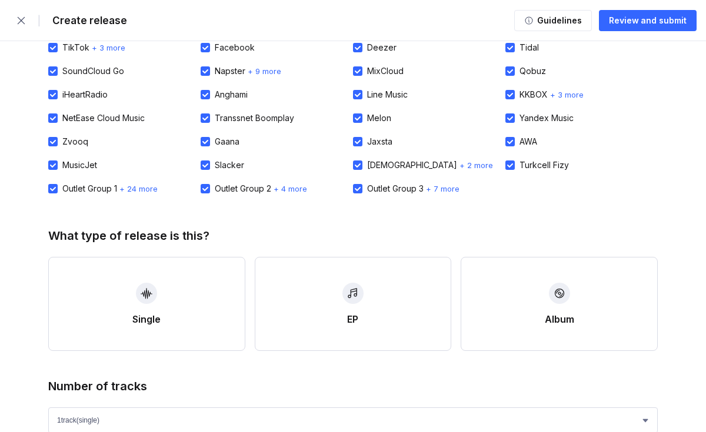
scroll to position [0, 0]
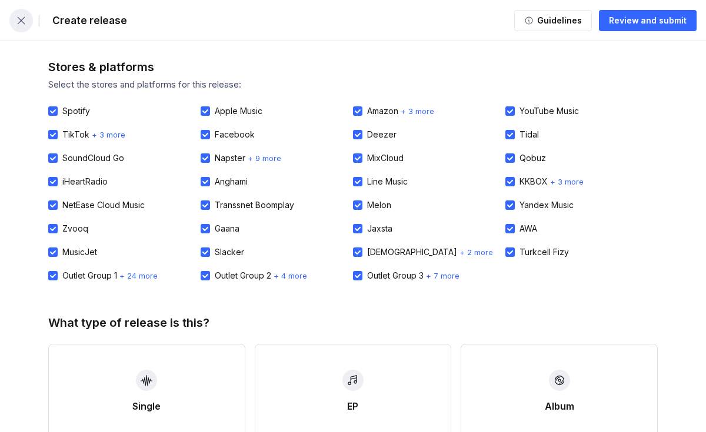
click at [19, 18] on icon "button" at bounding box center [22, 20] width 8 height 8
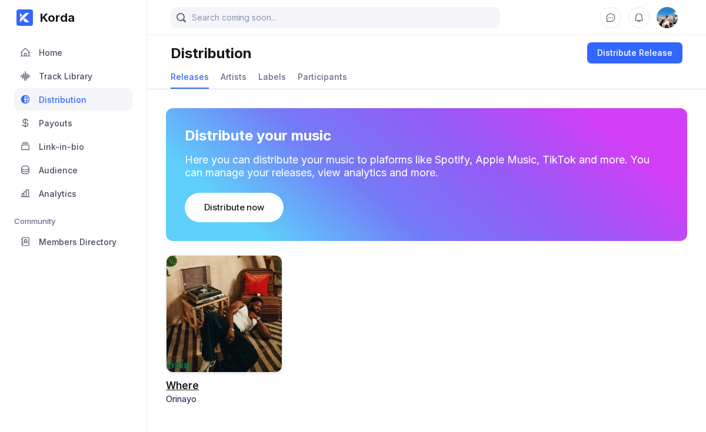
click at [184, 383] on div "Where" at bounding box center [182, 386] width 33 height 12
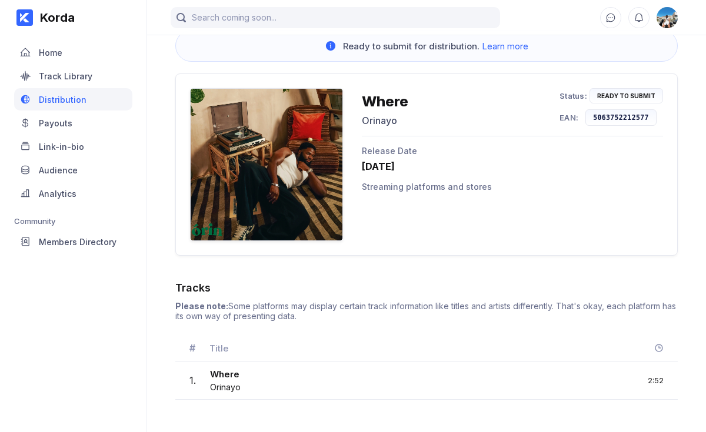
scroll to position [91, 0]
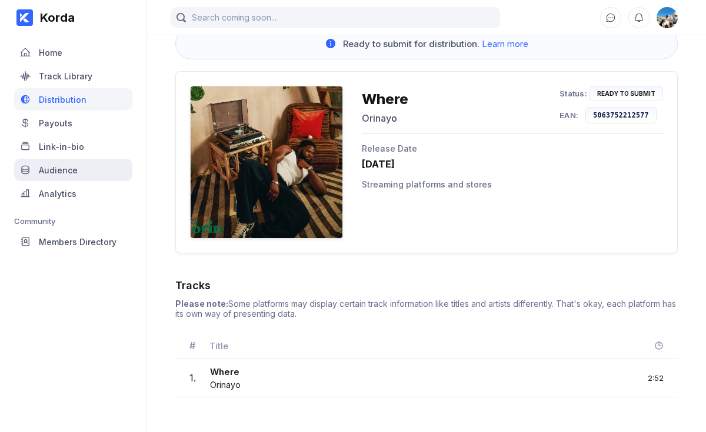
click at [66, 162] on div "Audience" at bounding box center [73, 170] width 118 height 22
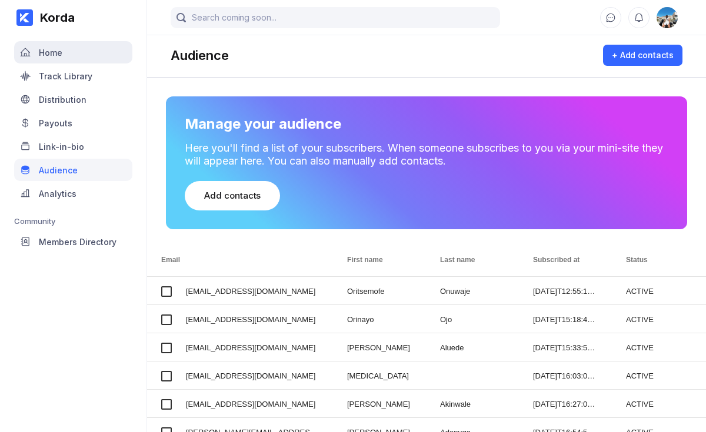
click at [79, 59] on div "Home" at bounding box center [73, 52] width 118 height 22
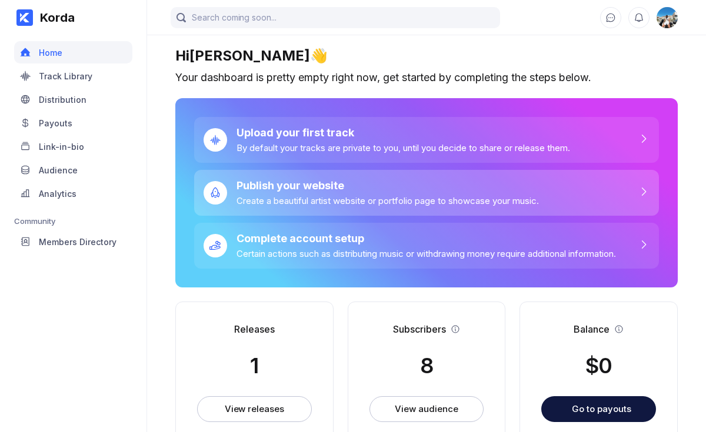
click at [370, 192] on div "Publish your website" at bounding box center [388, 185] width 302 height 12
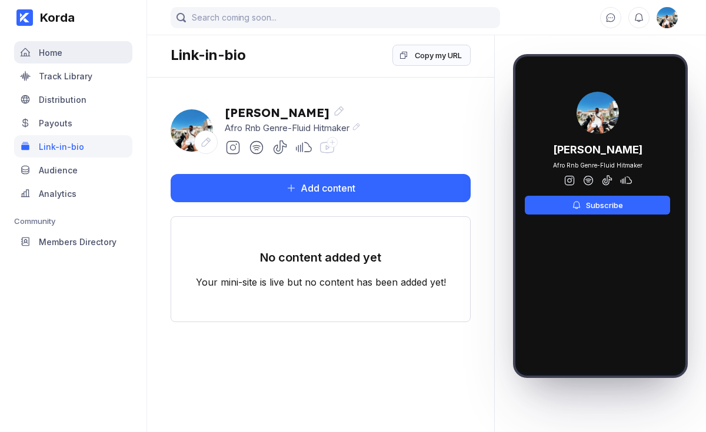
click at [74, 55] on div "Home" at bounding box center [73, 52] width 118 height 22
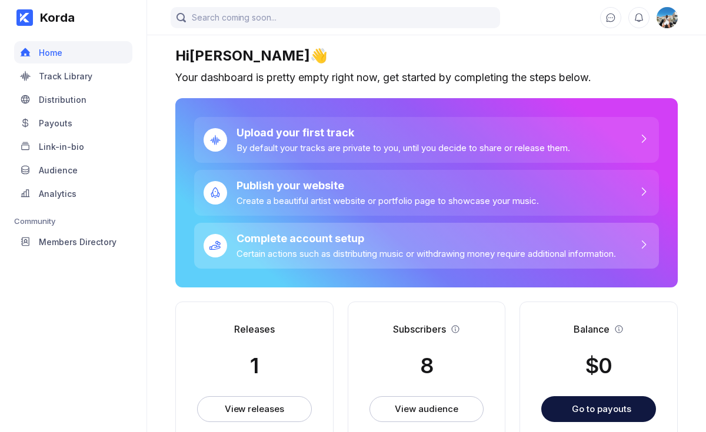
click at [392, 249] on div "Complete account setup Certain actions such as distributing music or withdrawin…" at bounding box center [421, 245] width 389 height 27
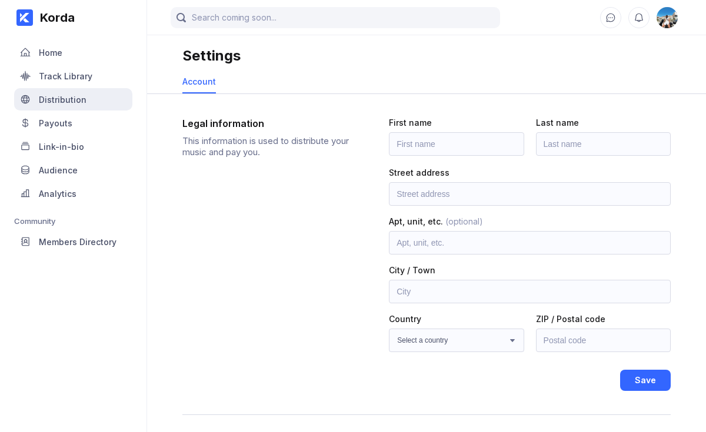
click at [72, 94] on div "Distribution" at bounding box center [73, 99] width 118 height 22
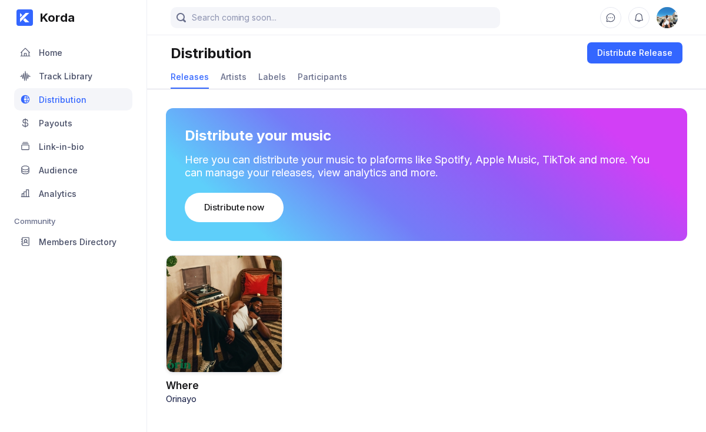
click at [216, 343] on div at bounding box center [224, 314] width 117 height 118
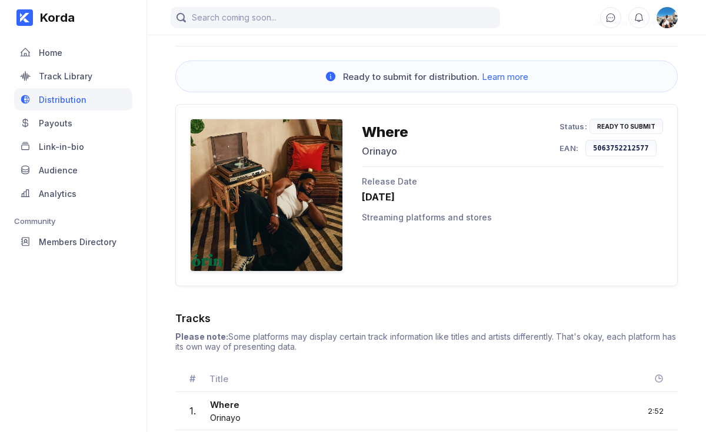
scroll to position [91, 0]
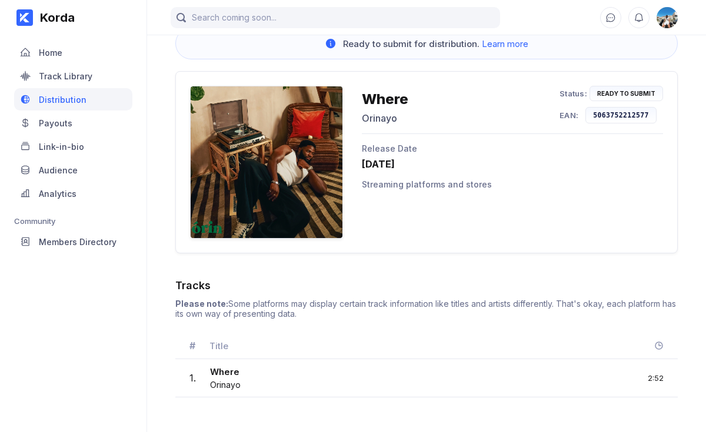
click at [412, 182] on div "Streaming platforms and stores" at bounding box center [512, 184] width 301 height 10
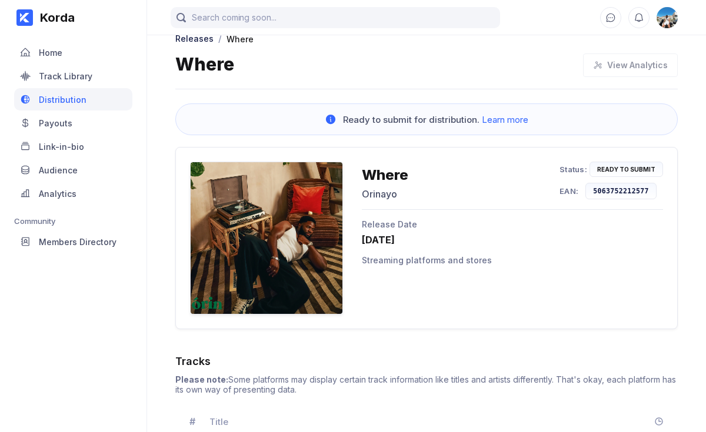
scroll to position [0, 0]
